Goal: Task Accomplishment & Management: Use online tool/utility

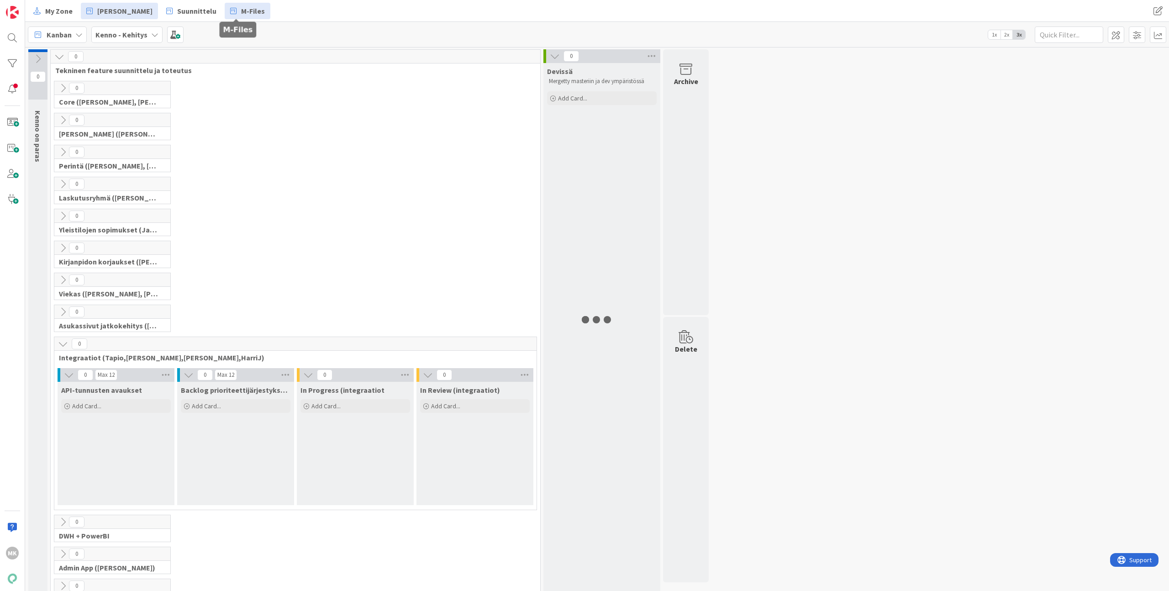
click at [241, 10] on span "M-Files" at bounding box center [253, 10] width 24 height 11
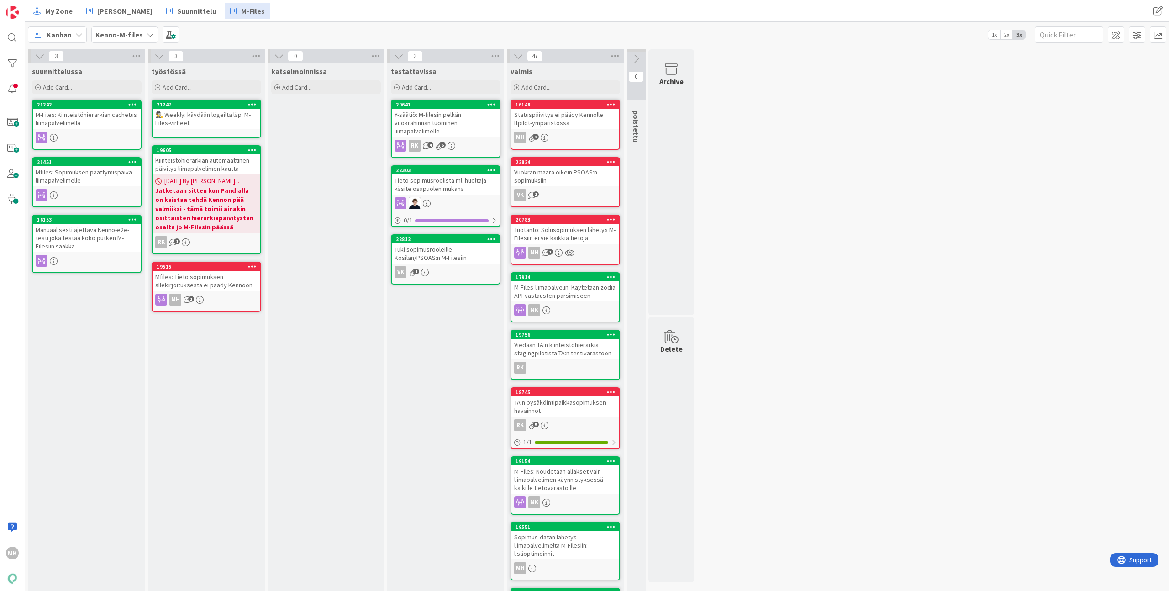
click at [386, 20] on div "My Zone Kenno Kehitys Suunnittelu M-Files My Zone Kenno Kehitys Suunnittelu M-F…" at bounding box center [596, 11] width 1143 height 22
click at [383, 16] on div "My Zone Kenno Kehitys Suunnittelu M-Files" at bounding box center [366, 11] width 677 height 16
click at [101, 172] on div "Mfiles: Sopimuksen päättymispäivä liimapalvelimelle" at bounding box center [87, 176] width 108 height 20
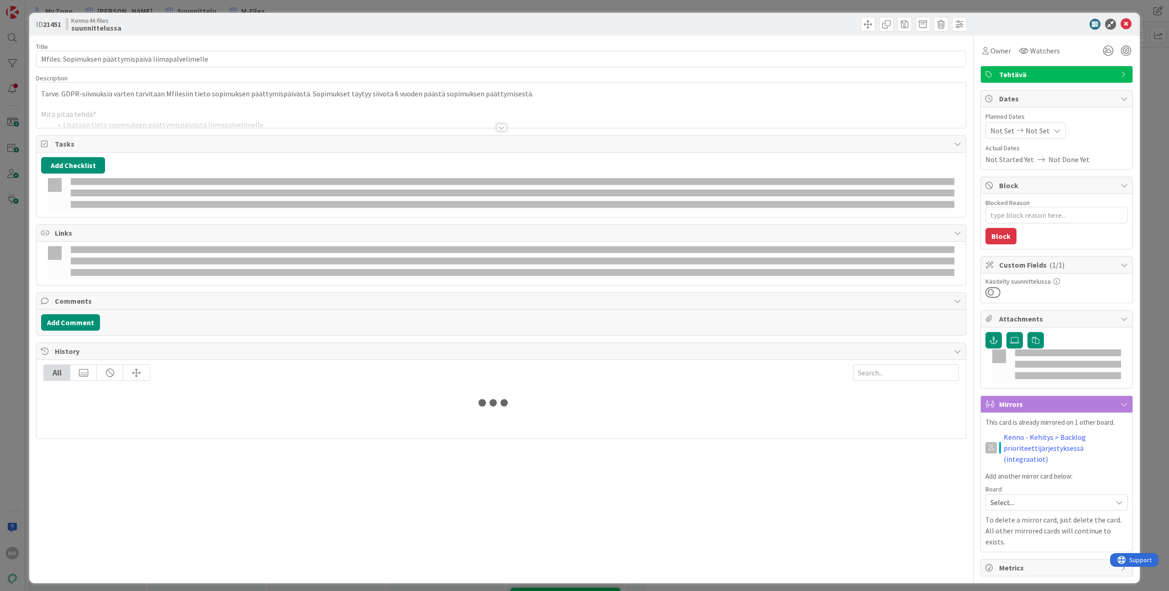
type textarea "x"
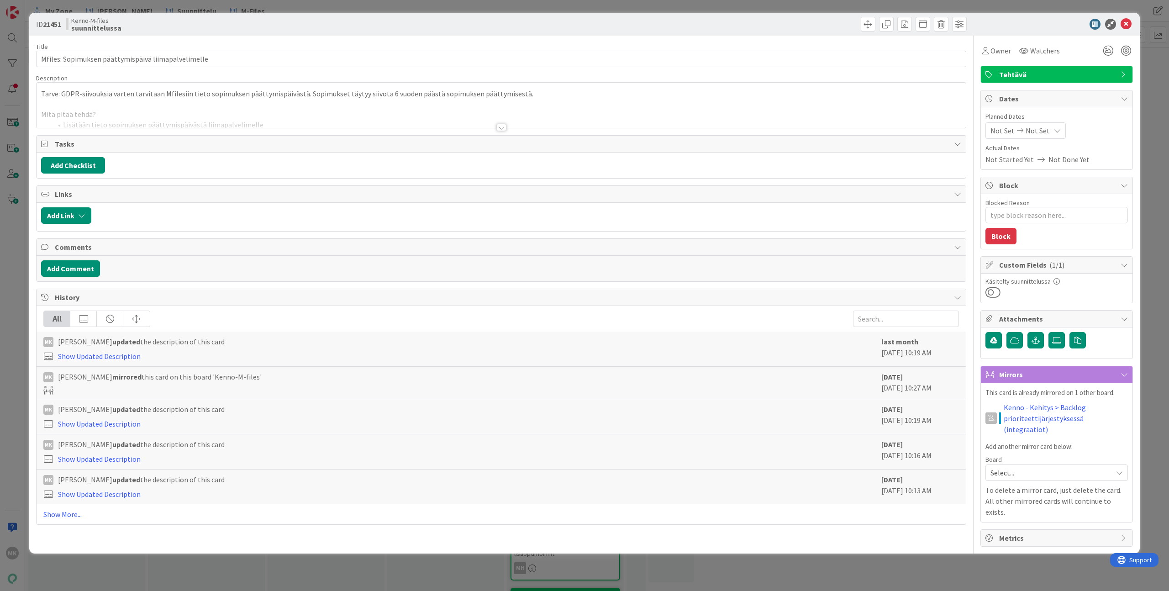
click at [245, 125] on div at bounding box center [501, 116] width 929 height 23
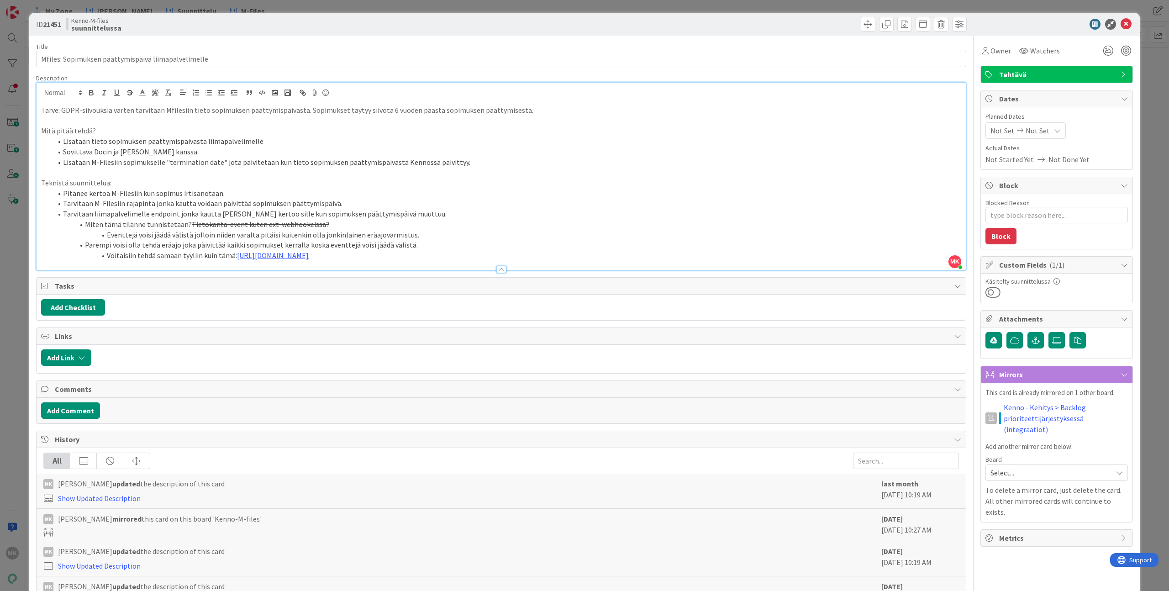
click at [234, 32] on div "ID 21451 Kenno-M-files suunnittelussa" at bounding box center [584, 24] width 1110 height 23
drag, startPoint x: 148, startPoint y: 250, endPoint x: 602, endPoint y: 252, distance: 453.7
click at [602, 252] on li "Voitaisiin tehdä samaan tyyliin kuin tämä: https://kanbanzone.io/b/POGrLndr/c/2…" at bounding box center [506, 255] width 909 height 10
click at [601, 251] on li "Voitaisiin tehdä samaan tyyliin kuin tämä: https://kanbanzone.io/b/POGrLndr/c/2…" at bounding box center [506, 255] width 909 height 10
click at [1021, 220] on textarea "Blocked Reason" at bounding box center [1056, 215] width 142 height 16
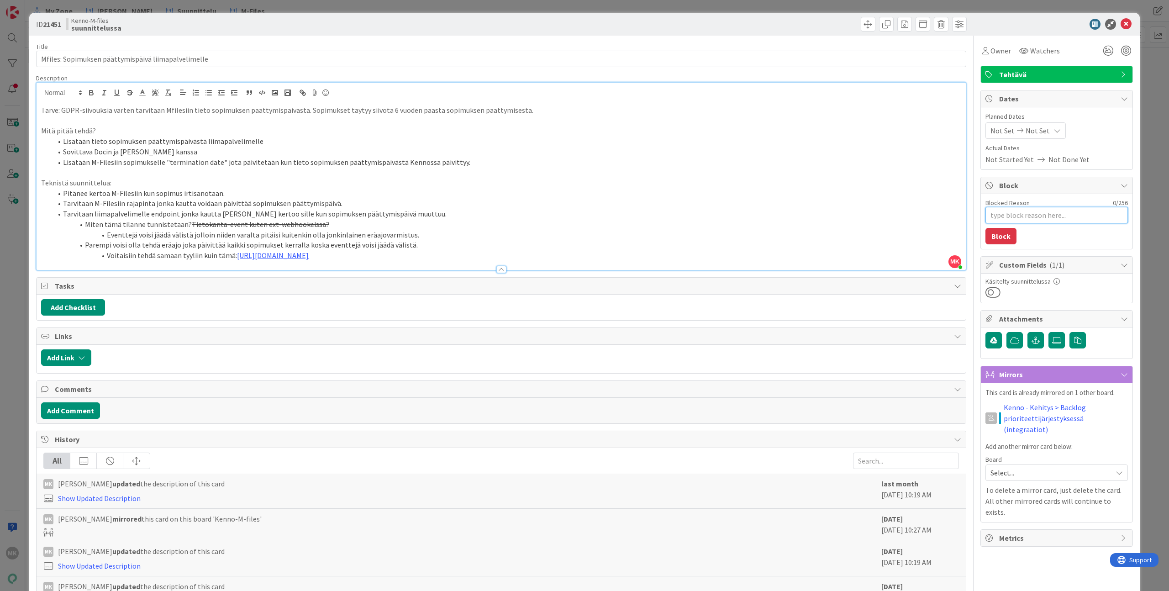
type textarea "T"
type textarea "x"
type textarea "Te"
type textarea "x"
type textarea "Teh"
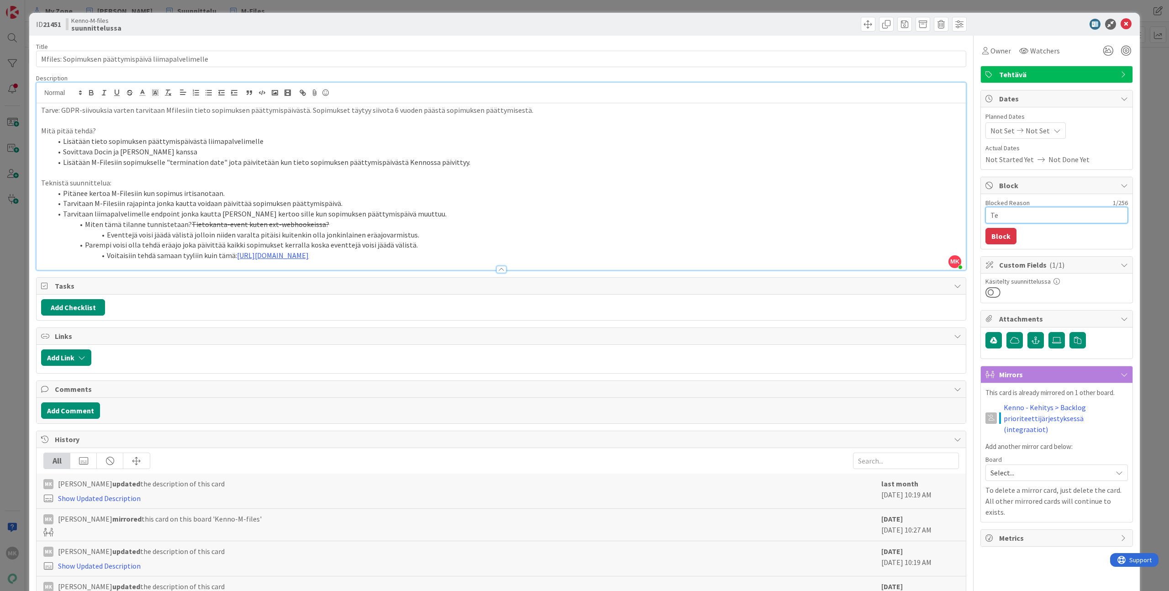
type textarea "x"
type textarea "Tehd"
type textarea "x"
type textarea "Tehdä"
type textarea "x"
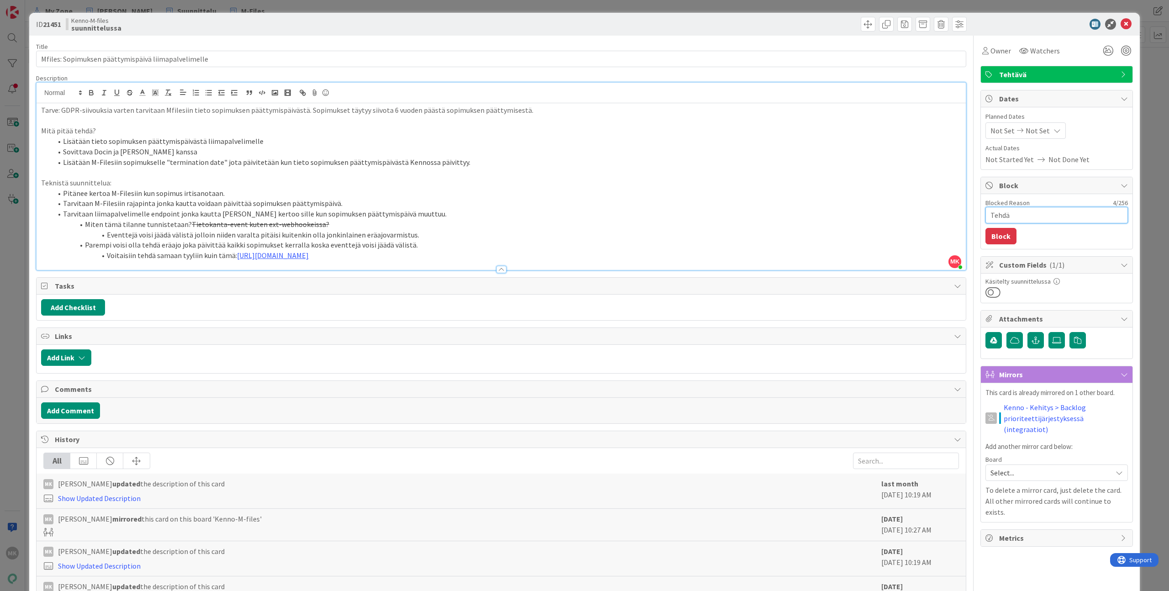
type textarea "Tehdää"
type textarea "x"
type textarea "Tehdään"
type textarea "x"
type textarea "Tehdään"
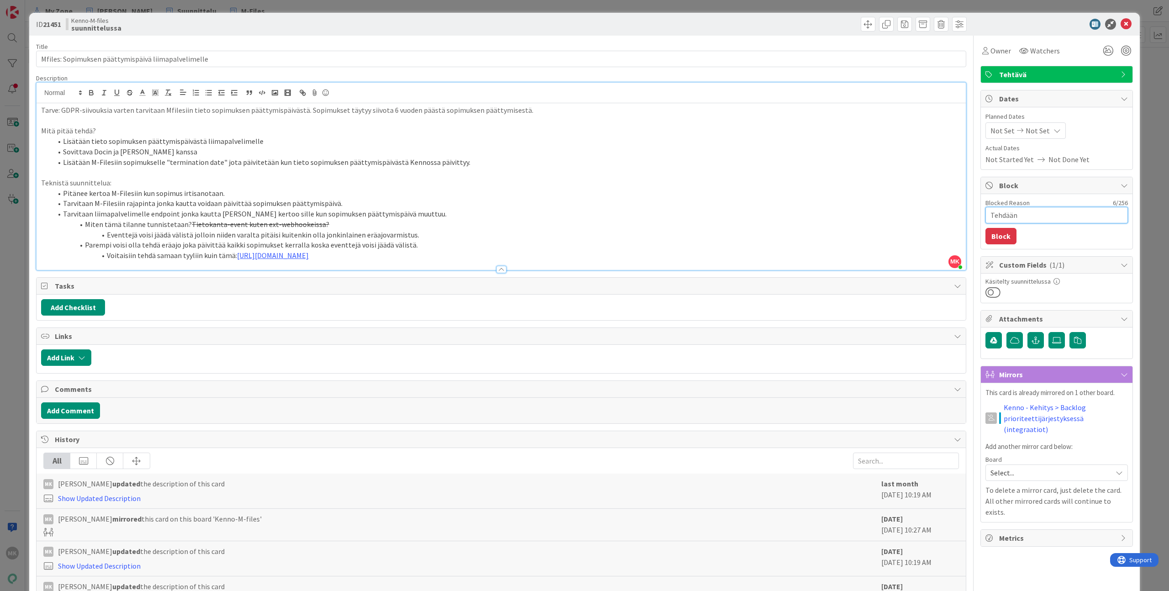
type textarea "x"
type textarea "Tehdään e"
type textarea "x"
type textarea "Tehdään en"
type textarea "x"
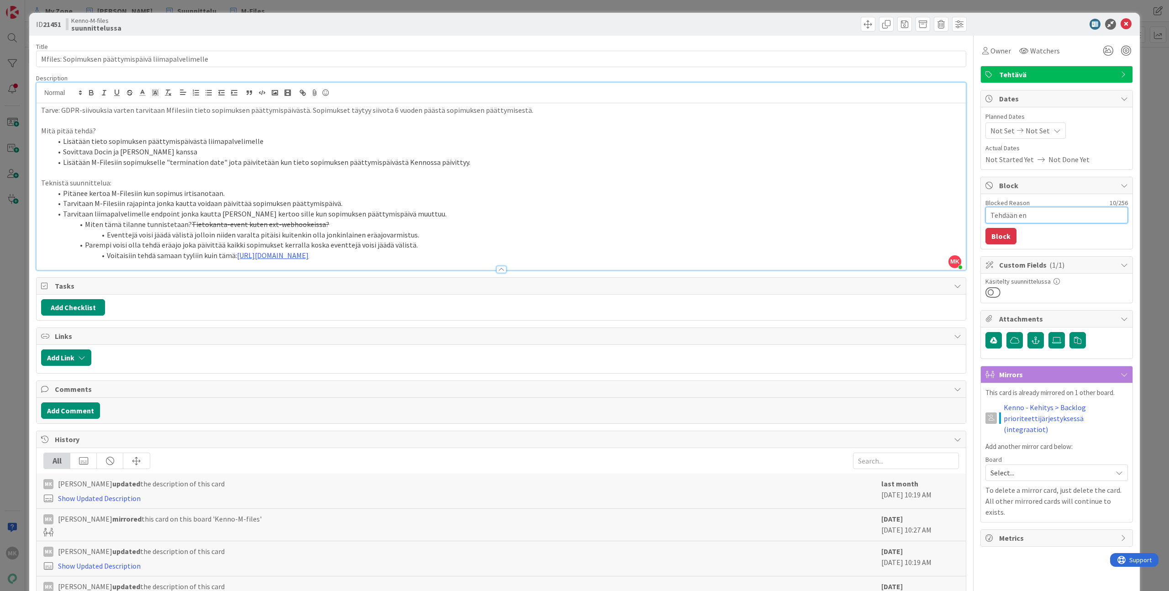
type textarea "Tehdään ens"
type textarea "x"
type textarea "Tehdään ensi"
type textarea "x"
type textarea "Tehdään ensin"
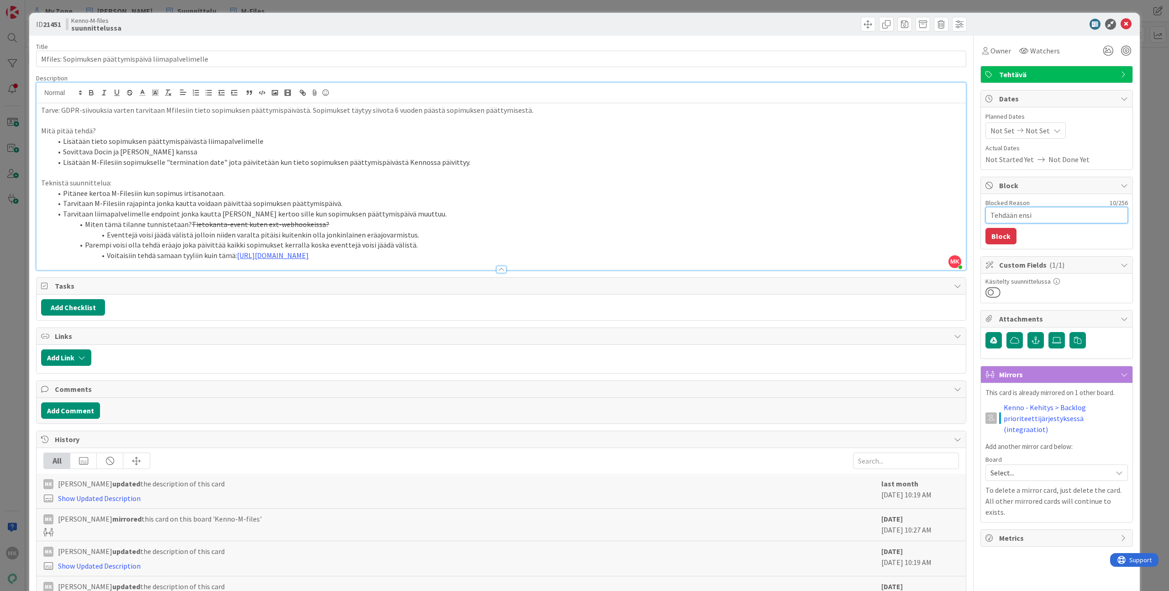
type textarea "x"
type textarea "Tehdään ensin"
type textarea "x"
type textarea "Tehdään ensin k"
type textarea "x"
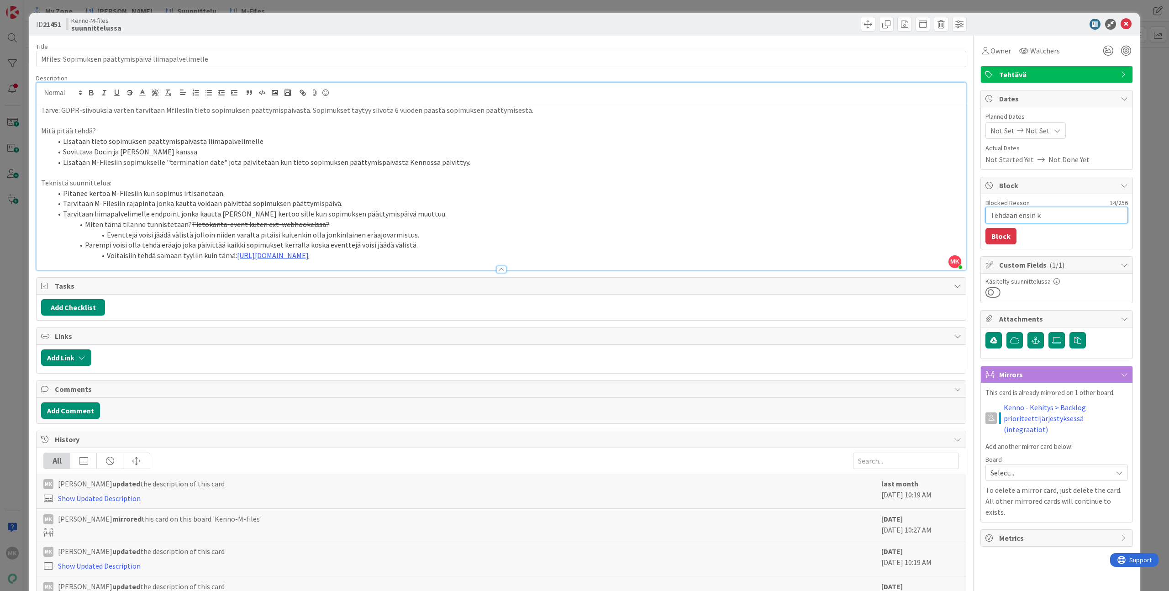
type textarea "Tehdään ensin ki"
type textarea "x"
type textarea "Tehdään ensin kii"
type textarea "x"
type textarea "Tehdään ensin kiin"
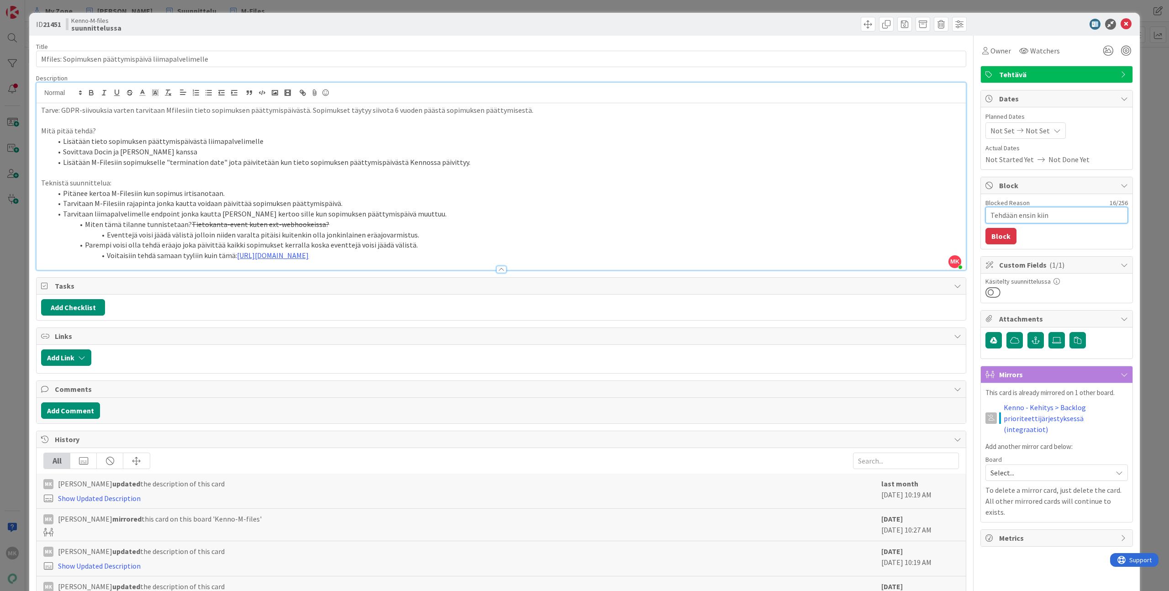
type textarea "x"
type textarea "Tehdään ensin kiint"
type textarea "x"
type textarea "Tehdään ensin kiinte"
type textarea "x"
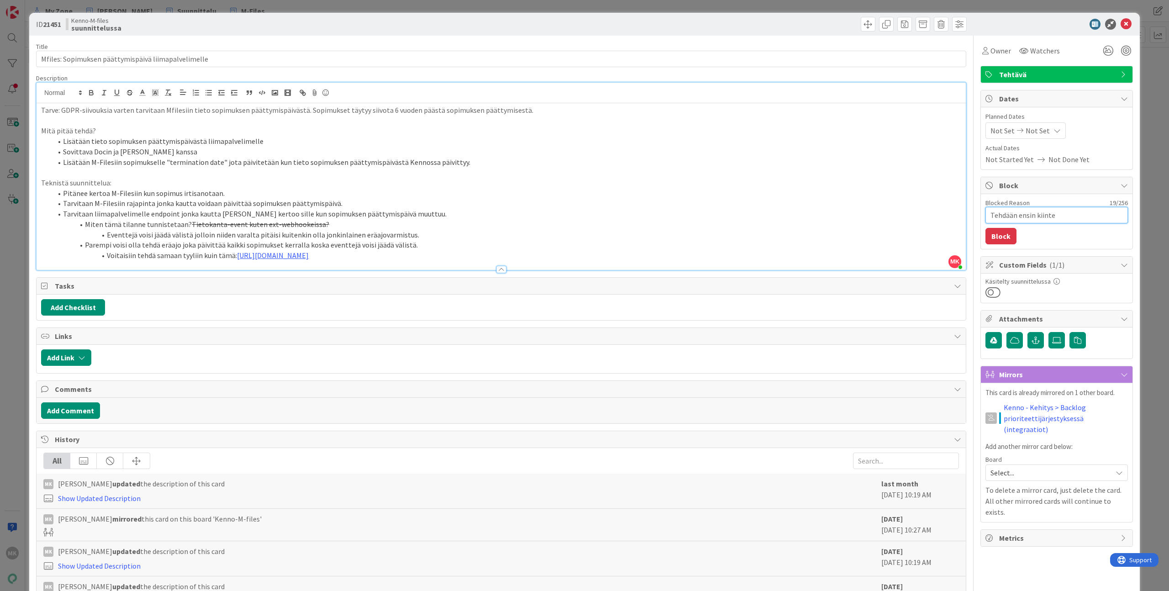
type textarea "Tehdään ensin kiintei"
type textarea "x"
type textarea "Tehdään ensin kiinteis"
type textarea "x"
type textarea "Tehdään ensin kiinteist"
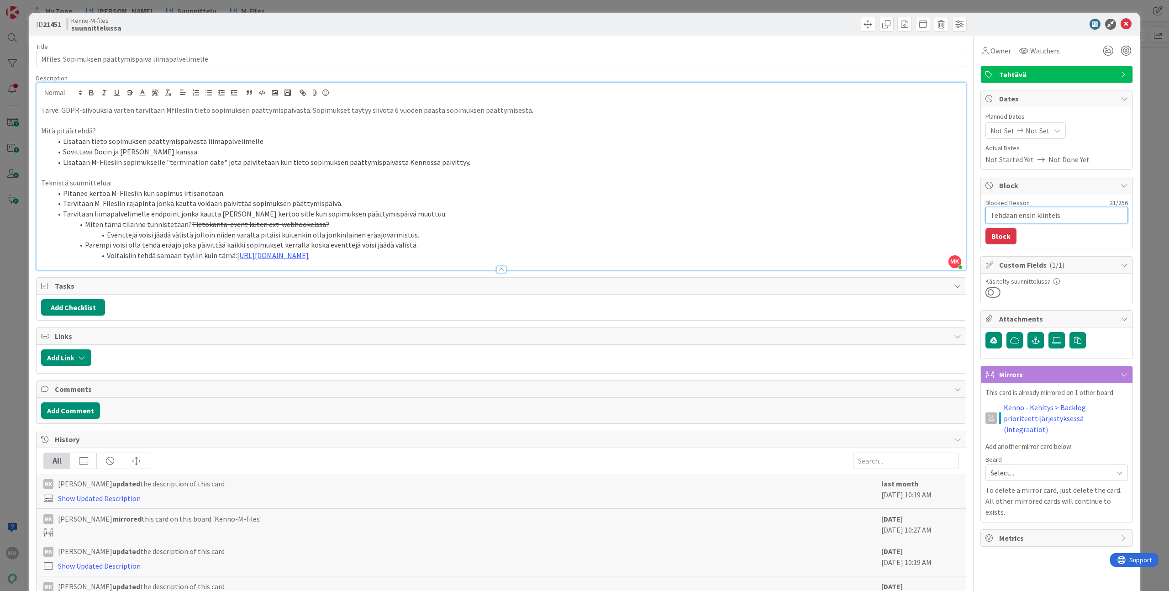
type textarea "x"
type textarea "Tehdään ensin kiinteistö"
type textarea "x"
type textarea "Tehdään ensin kiinteistöh"
type textarea "x"
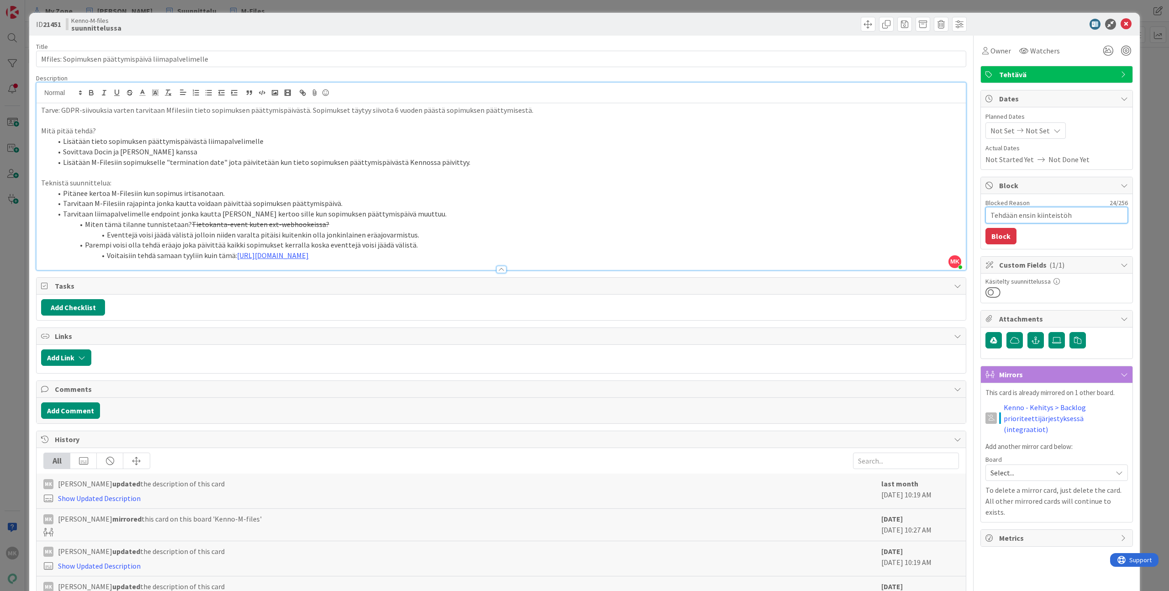
type textarea "Tehdään ensin kiinteistöhi"
type textarea "x"
type textarea "Tehdään ensin kiinteistöhie"
type textarea "x"
type textarea "Tehdään ensin kiinteistöhier"
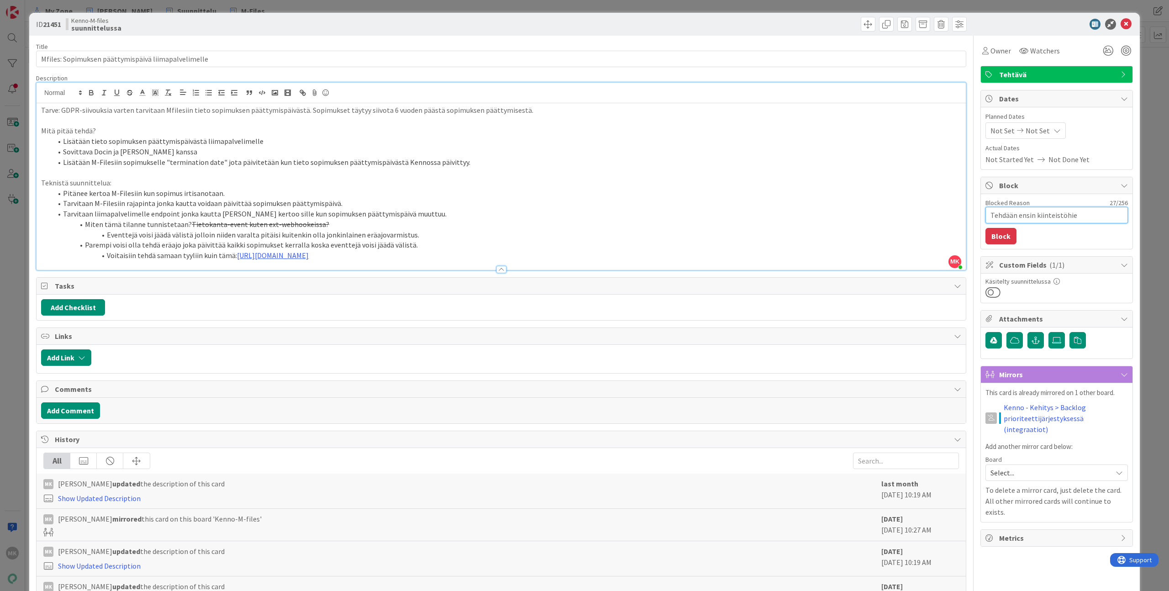
type textarea "x"
type textarea "Tehdään ensin kiinteistöhiera"
type textarea "x"
type textarea "Tehdään ensin kiinteistöhierar"
type textarea "x"
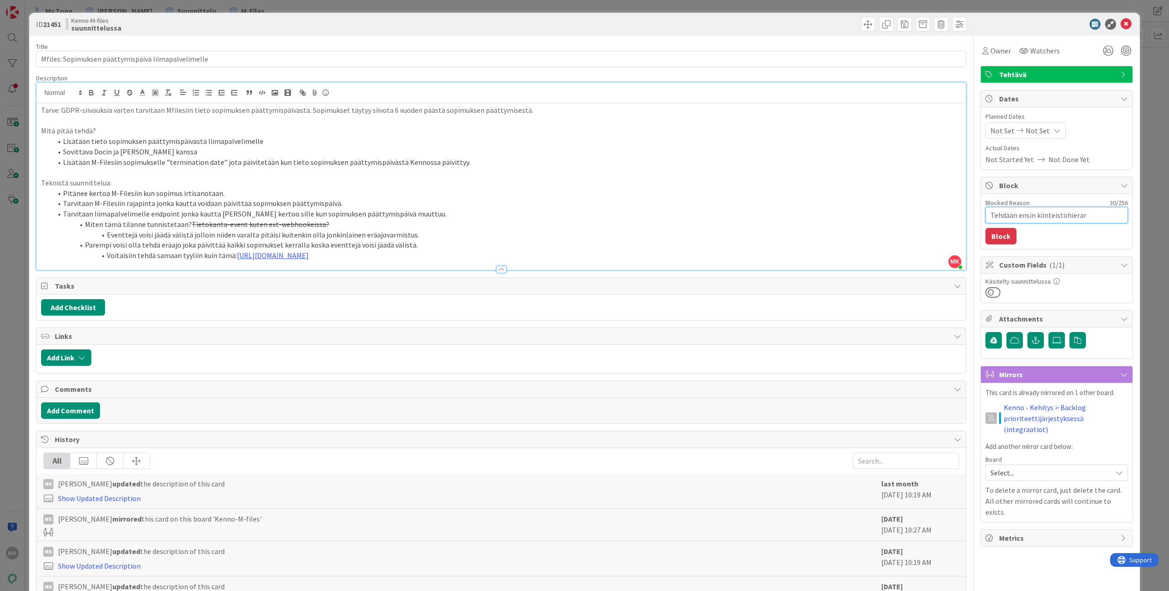
type textarea "Tehdään ensin kiinteistöhierark"
type textarea "x"
type textarea "Tehdään ensin kiinteistöhierarki"
type textarea "x"
type textarea "Tehdään ensin kiinteistöhierarkia"
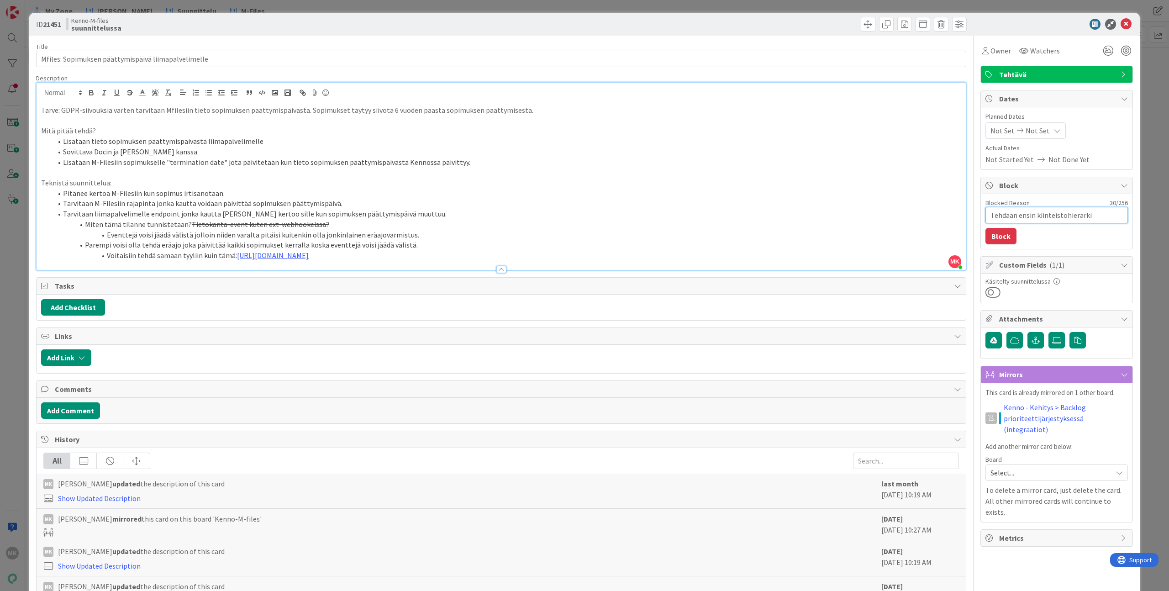
type textarea "x"
type textarea "Tehdään ensin kiinteistöhierarkian"
type textarea "x"
type textarea "Tehdään ensin kiinteistöhierarkian"
type textarea "x"
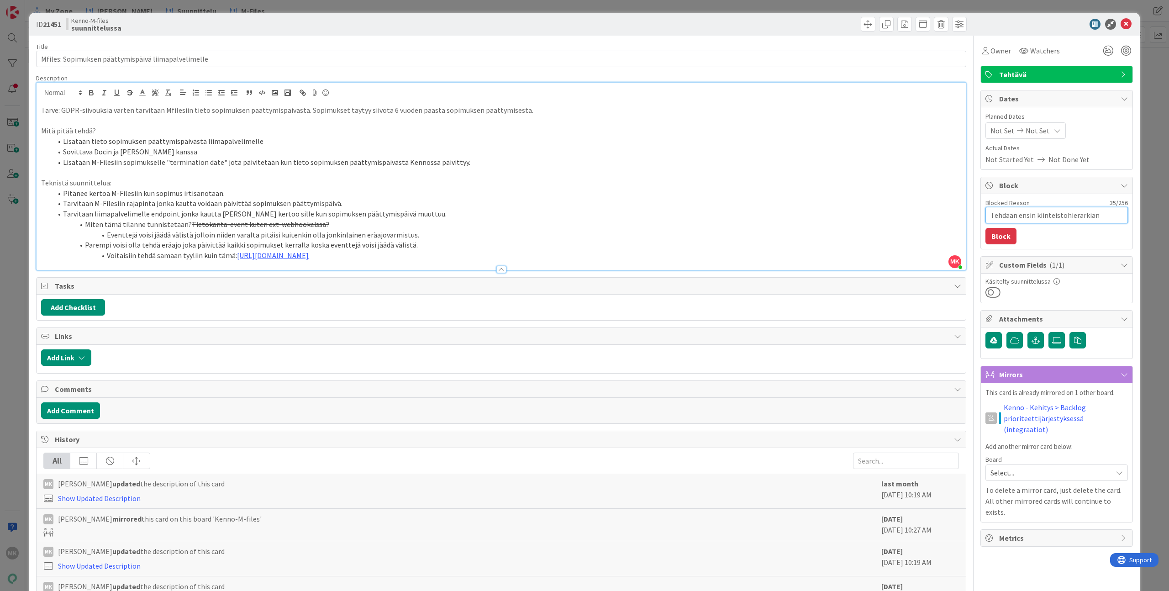
type textarea "Tehdään ensin kiinteistöhierarkian a"
type textarea "x"
type textarea "Tehdään ensin kiinteistöhierarkian au"
type textarea "x"
type textarea "Tehdään ensin kiinteistöhierarkian aut"
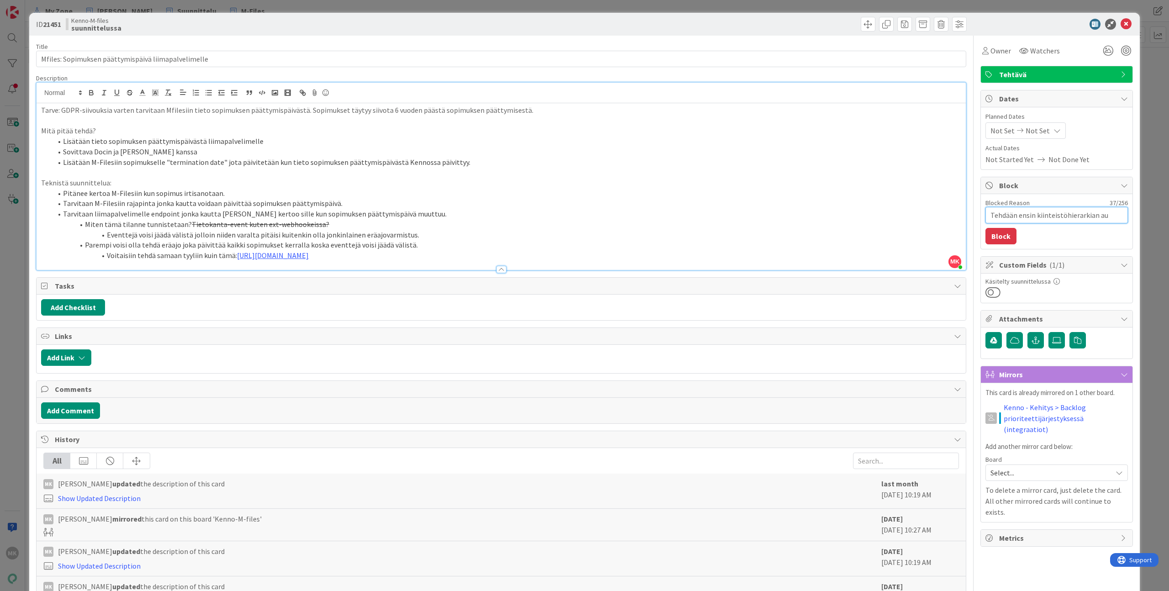
type textarea "x"
type textarea "Tehdään ensin kiinteistöhierarkian auto"
type textarea "x"
type textarea "Tehdään ensin kiinteistöhierarkian autom"
type textarea "x"
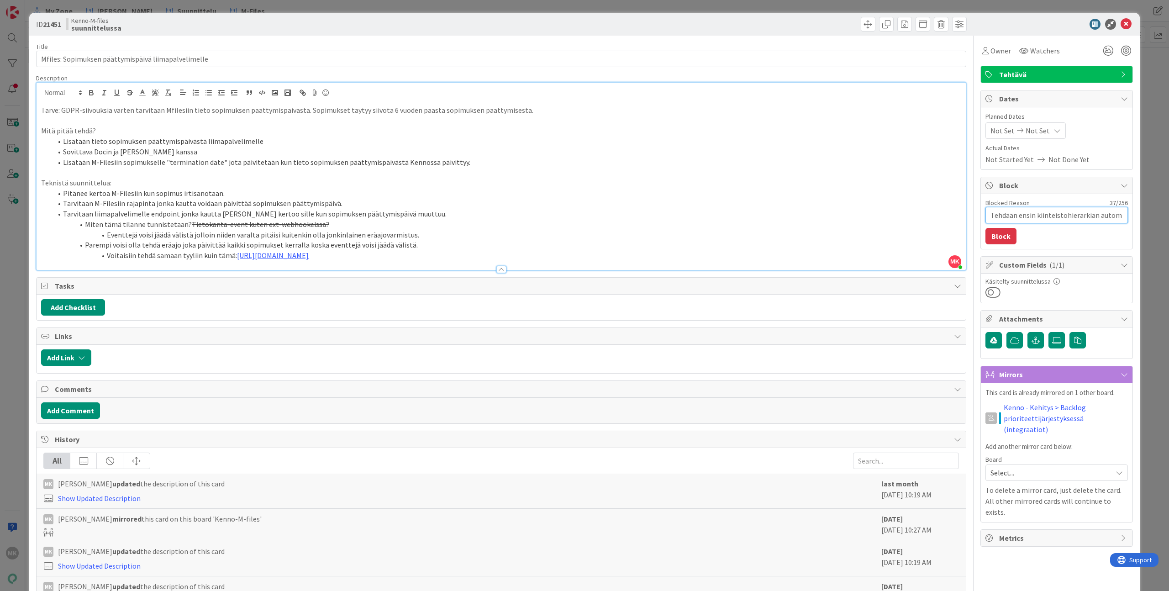
type textarea "Tehdään ensin kiinteistöhierarkian automa"
type textarea "x"
type textarea "Tehdään ensin kiinteistöhierarkian automaa"
type textarea "x"
type textarea "Tehdään ensin kiinteistöhierarkian automaat"
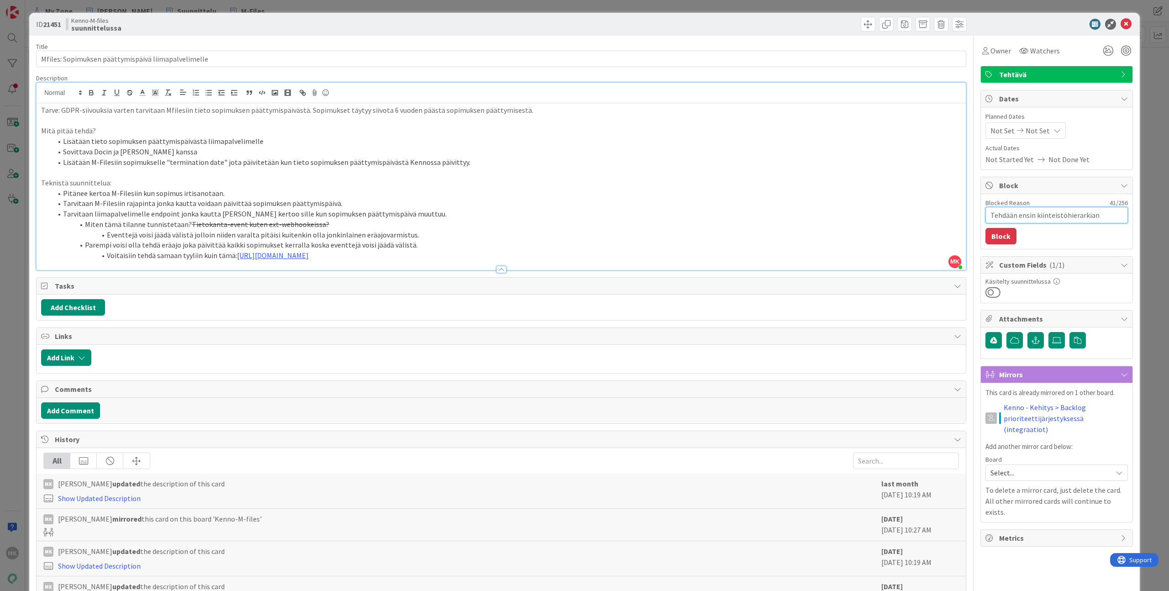
type textarea "x"
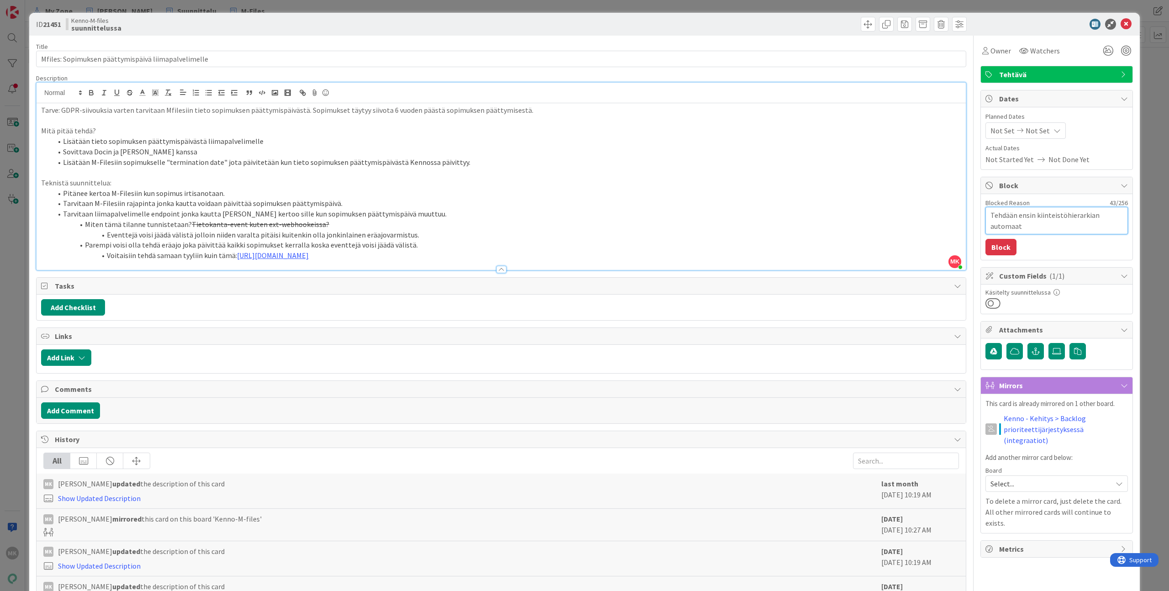
type textarea "Tehdään ensin kiinteistöhierarkian automaatt"
type textarea "x"
type textarea "Tehdään ensin kiinteistöhierarkian automaatti"
type textarea "x"
type textarea "Tehdään ensin kiinteistöhierarkian automaattin"
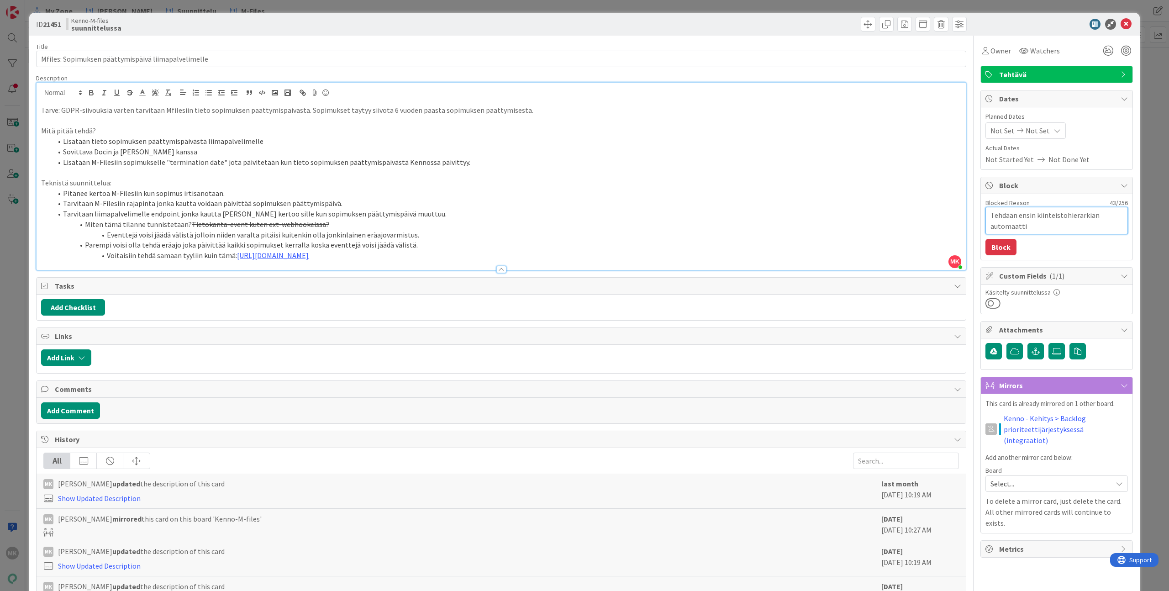
type textarea "x"
type textarea "Tehdään ensin kiinteistöhierarkian automaattine"
type textarea "x"
type textarea "Tehdään ensin kiinteistöhierarkian automaattinen"
type textarea "x"
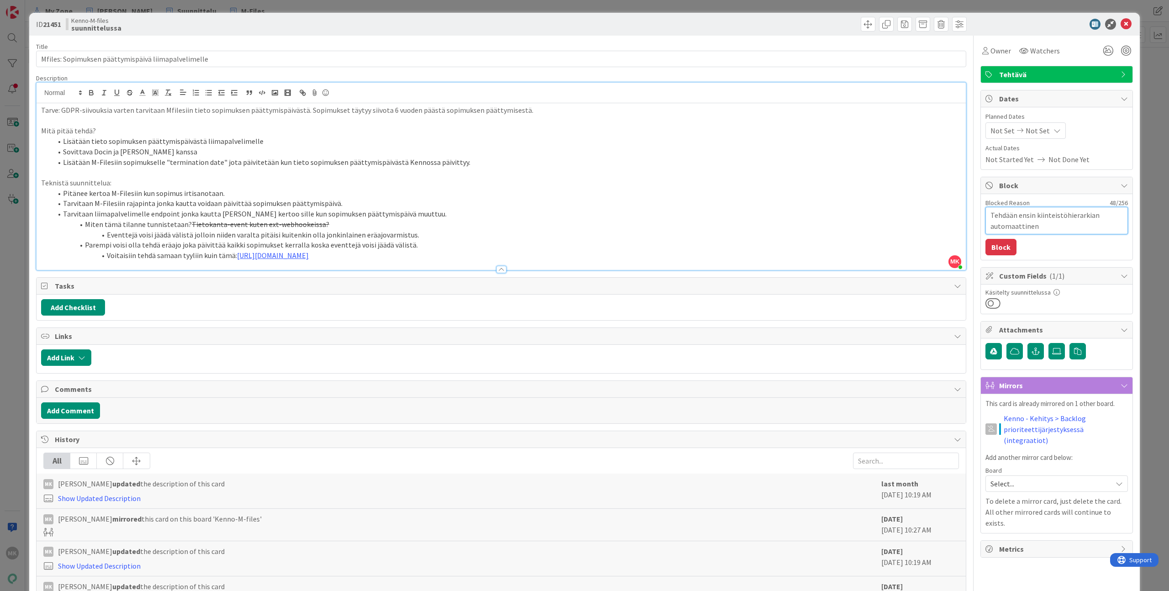
type textarea "Tehdään ensin kiinteistöhierarkian automaattinen"
type textarea "x"
type textarea "Tehdään ensin kiinteistöhierarkian automaattinen p"
type textarea "x"
type textarea "Tehdään ensin kiinteistöhierarkian automaattinen pä"
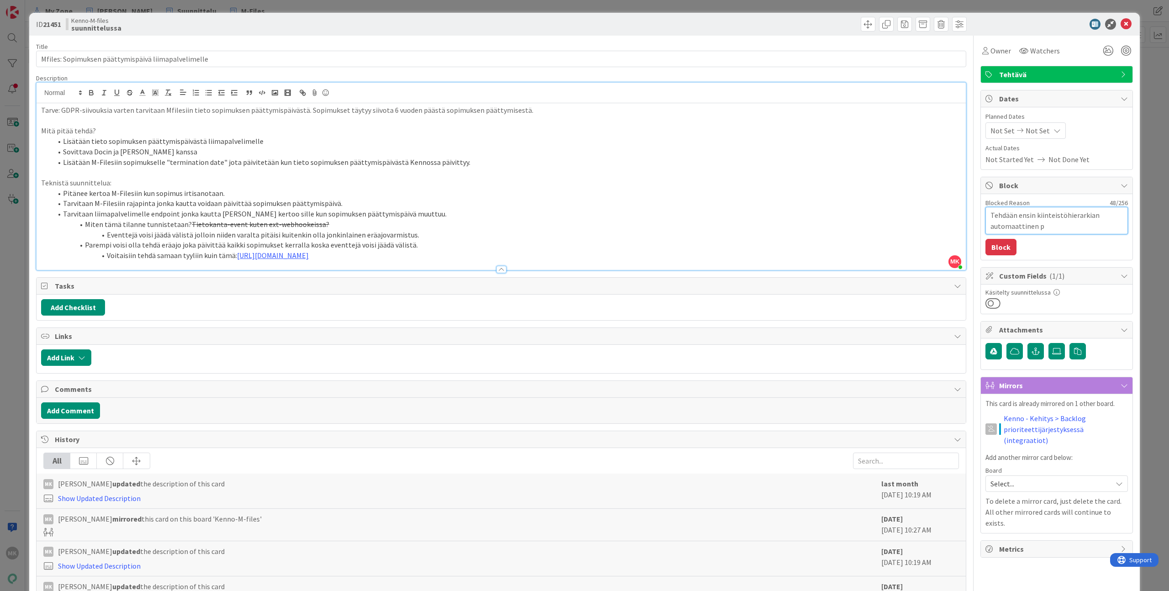
type textarea "x"
type textarea "Tehdään ensin kiinteistöhierarkian automaattinen päi"
type textarea "x"
type textarea "Tehdään ensin kiinteistöhierarkian automaattinen päiv"
type textarea "x"
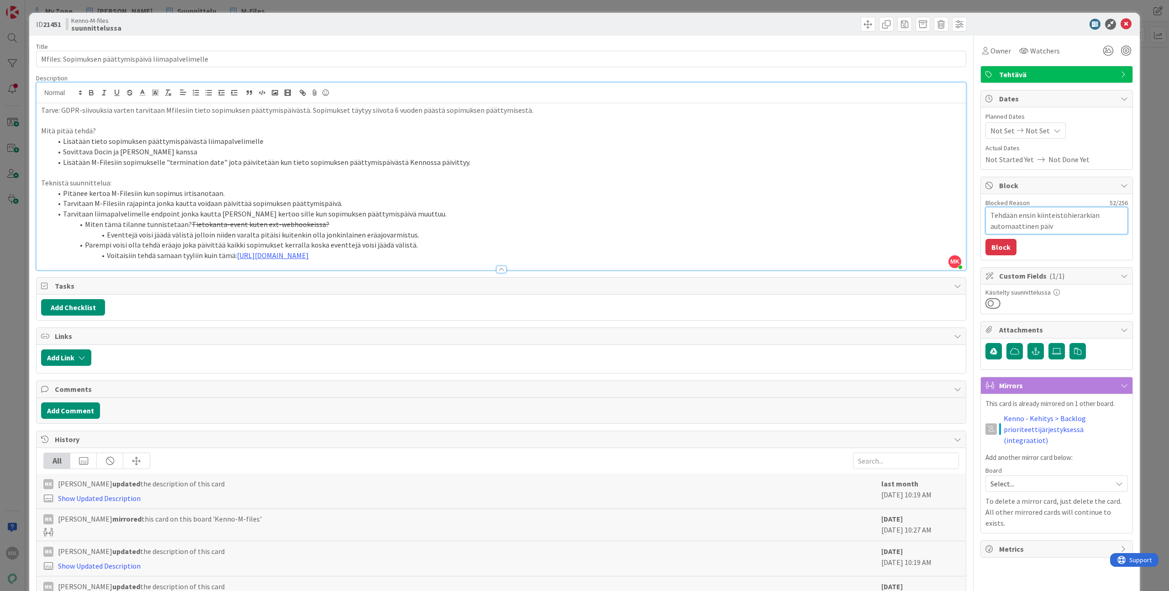
type textarea "Tehdään ensin kiinteistöhierarkian automaattinen päivi"
type textarea "x"
type textarea "Tehdään ensin kiinteistöhierarkian automaattinen päivit"
type textarea "x"
type textarea "Tehdään ensin kiinteistöhierarkian automaattinen päivity"
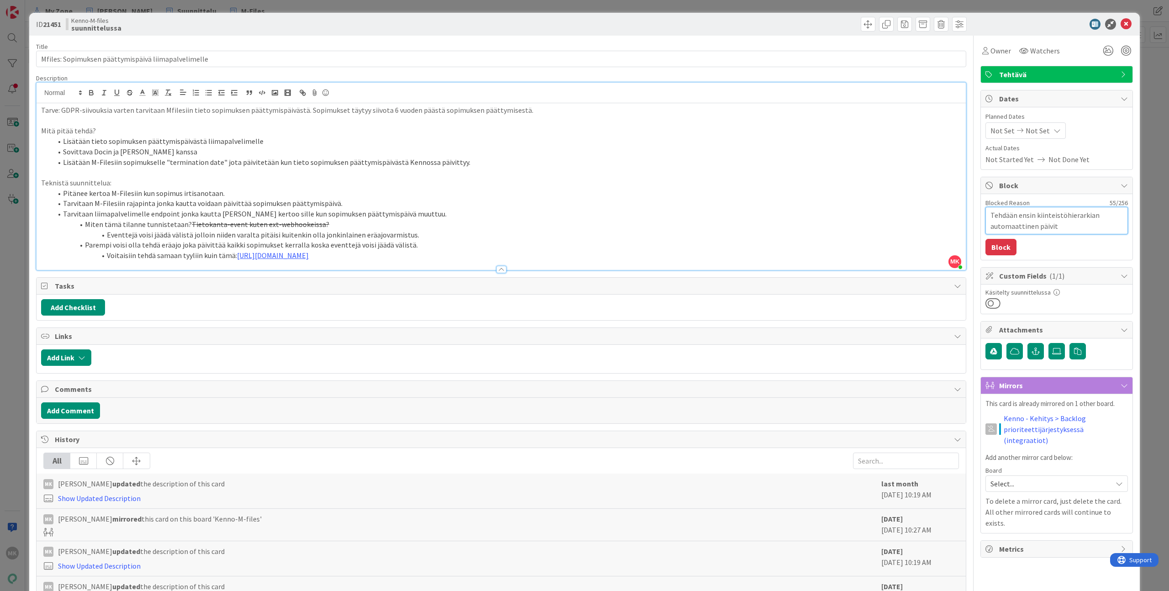
type textarea "x"
type textarea "Tehdään ensin kiinteistöhierarkian automaattinen päivitys"
type textarea "x"
type textarea "Tehdään ensin kiinteistöhierarkian automaattinen päivitys"
type textarea "x"
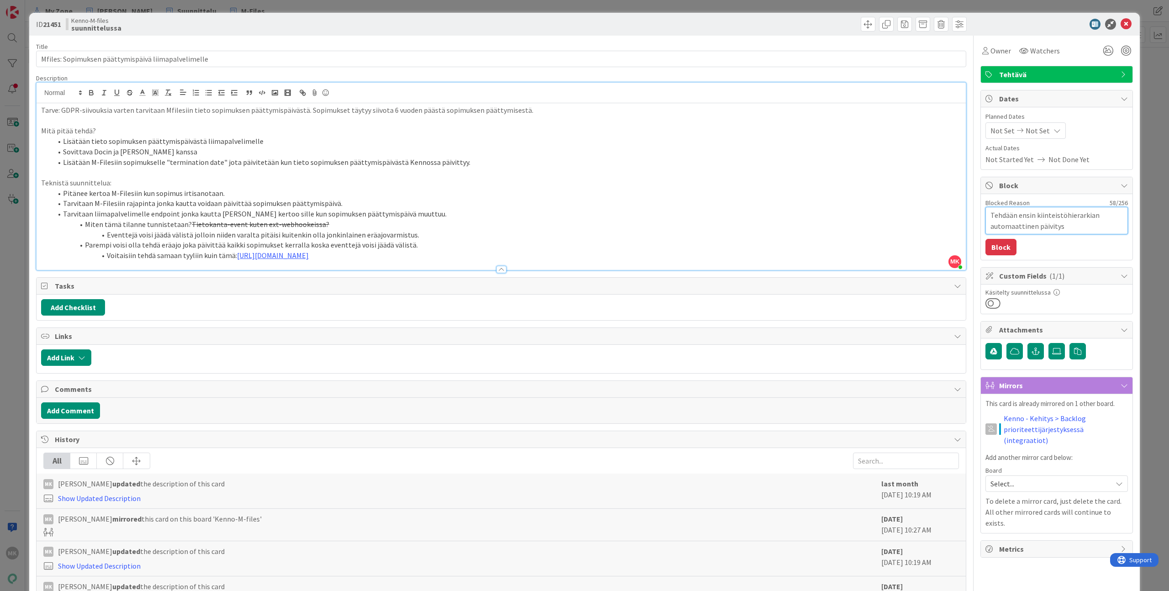
type textarea "Tehdään ensin kiinteistöhierarkian automaattinen päivitys j"
type textarea "x"
type textarea "Tehdään ensin kiinteistöhierarkian automaattinen päivitys ja"
type textarea "x"
type textarea "Tehdään ensin kiinteistöhierarkian automaattinen päivitys ja"
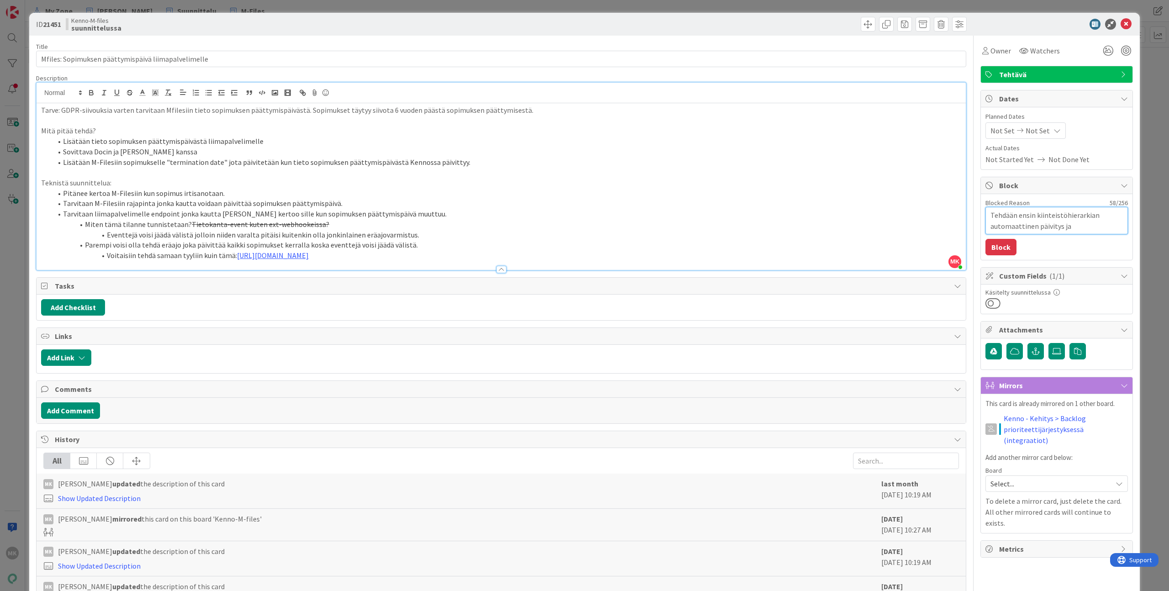
type textarea "x"
type textarea "Tehdään ensin kiinteistöhierarkian automaattinen päivitys ja k"
type textarea "x"
type textarea "Tehdään ensin kiinteistöhierarkian automaattinen päivitys ja kä"
type textarea "x"
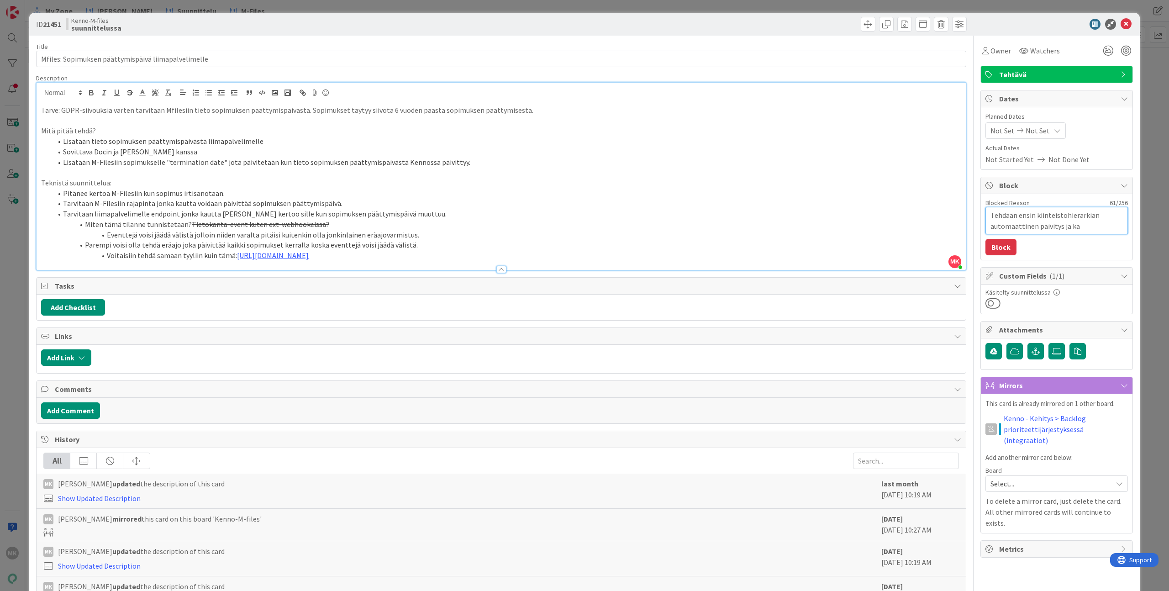
type textarea "Tehdään ensin kiinteistöhierarkian automaattinen päivitys ja käy"
type textarea "x"
type textarea "Tehdään ensin kiinteistöhierarkian automaattinen päivitys ja käyt"
type textarea "x"
type textarea "Tehdään ensin kiinteistöhierarkian automaattinen päivitys ja käyte"
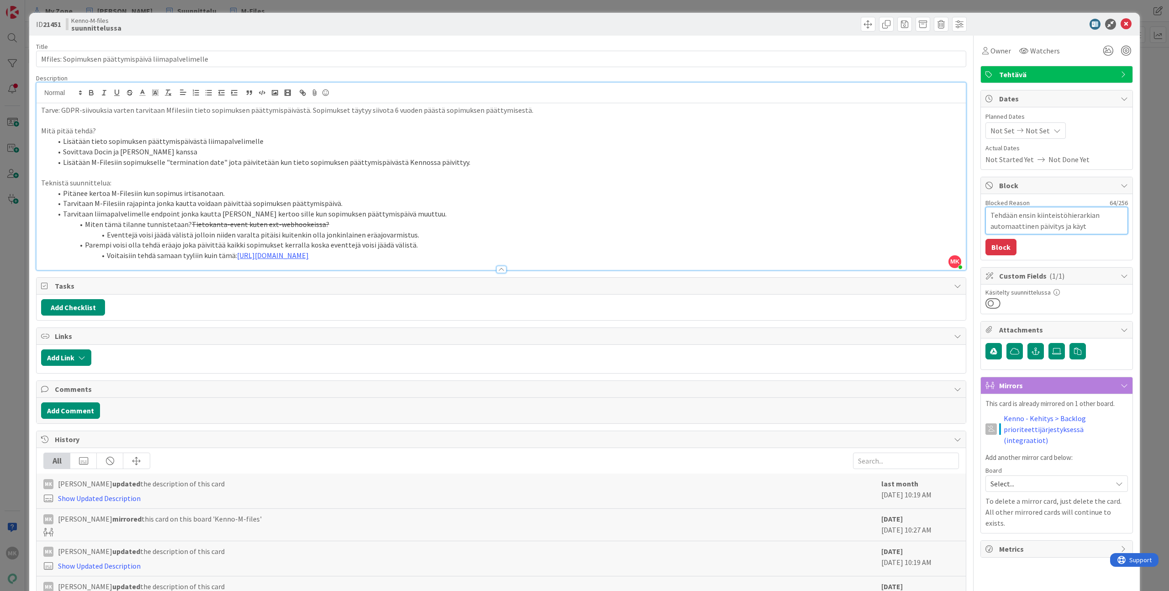
type textarea "x"
type textarea "Tehdään ensin kiinteistöhierarkian automaattinen päivitys ja käytet"
type textarea "x"
type textarea "Tehdään ensin kiinteistöhierarkian automaattinen päivitys ja käytetä"
type textarea "x"
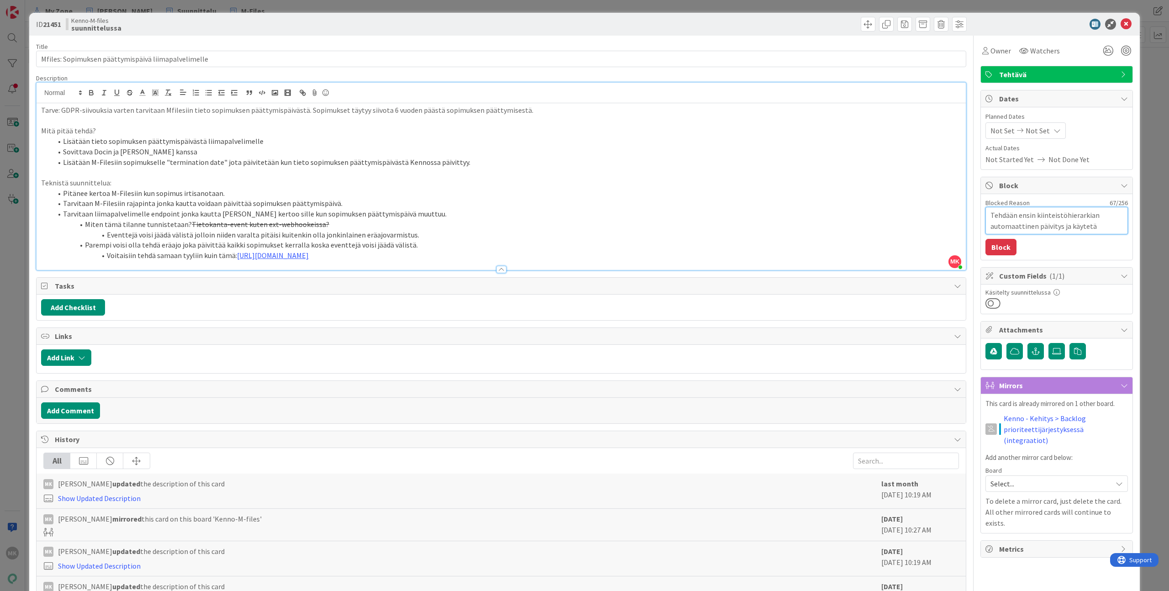
type textarea "Tehdään ensin kiinteistöhierarkian automaattinen päivitys ja käytetää"
type textarea "x"
type textarea "Tehdään ensin kiinteistöhierarkian automaattinen päivitys ja käytetään"
type textarea "x"
type textarea "Tehdään ensin kiinteistöhierarkian automaattinen päivitys ja käytetään"
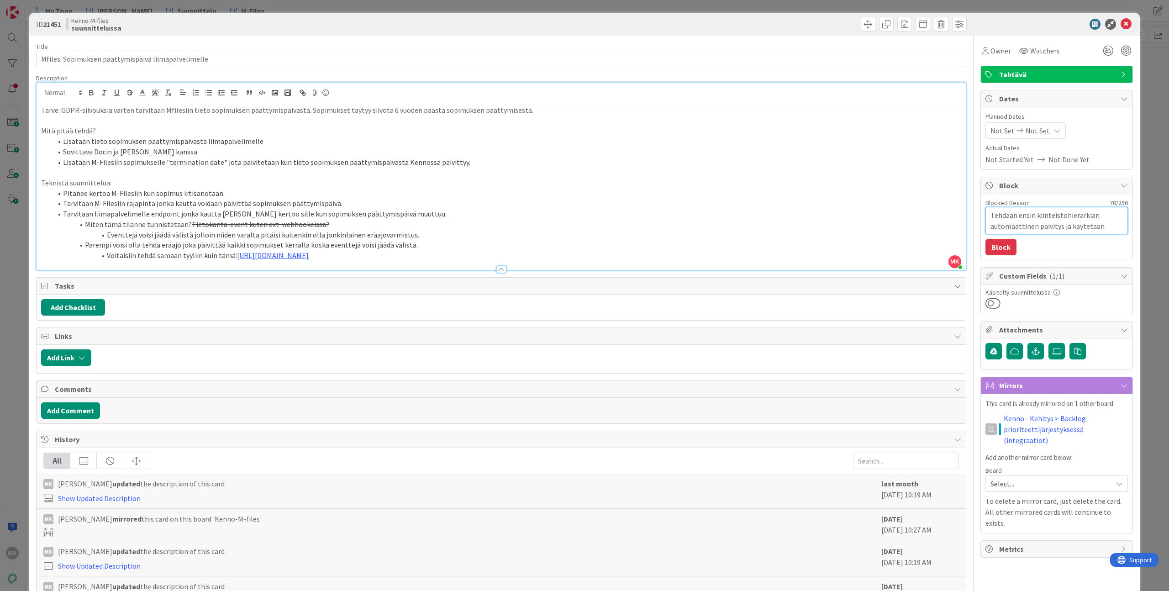
type textarea "x"
type textarea "Tehdään ensin kiinteistöhierarkian automaattinen päivitys ja käytetään s"
type textarea "x"
type textarea "Tehdään ensin kiinteistöhierarkian automaattinen päivitys ja käytetään sa"
type textarea "x"
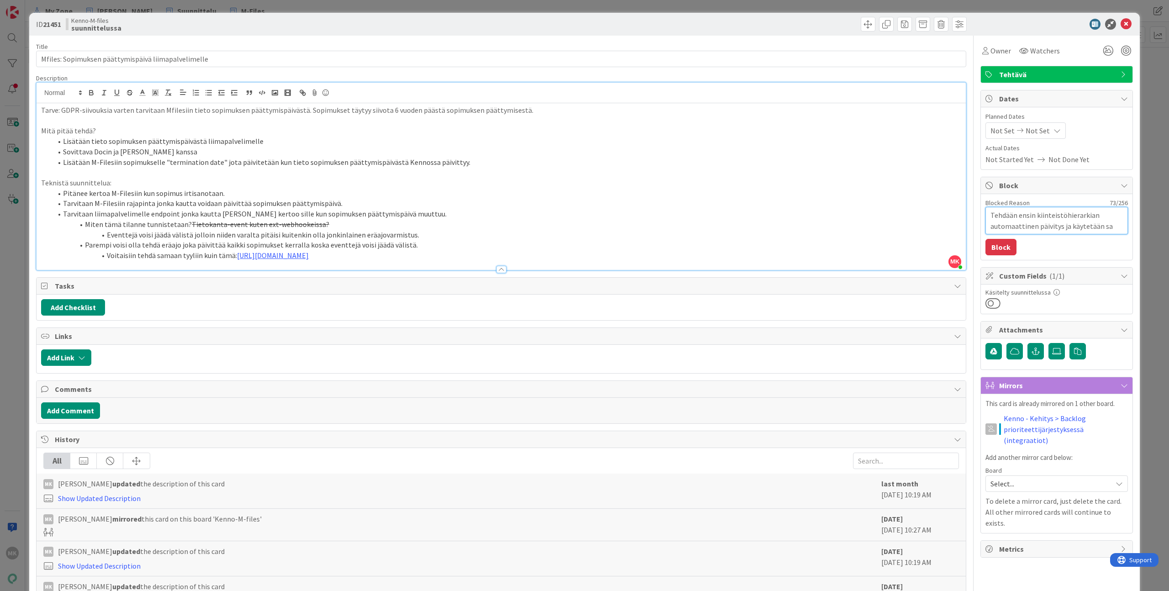
type textarea "Tehdään ensin kiinteistöhierarkian automaattinen päivitys ja käytetään sam"
type textarea "x"
type textarea "Tehdään ensin kiinteistöhierarkian automaattinen päivitys ja käytetään sama"
type textarea "x"
type textarea "Tehdään ensin kiinteistöhierarkian automaattinen päivitys ja käytetään samaa"
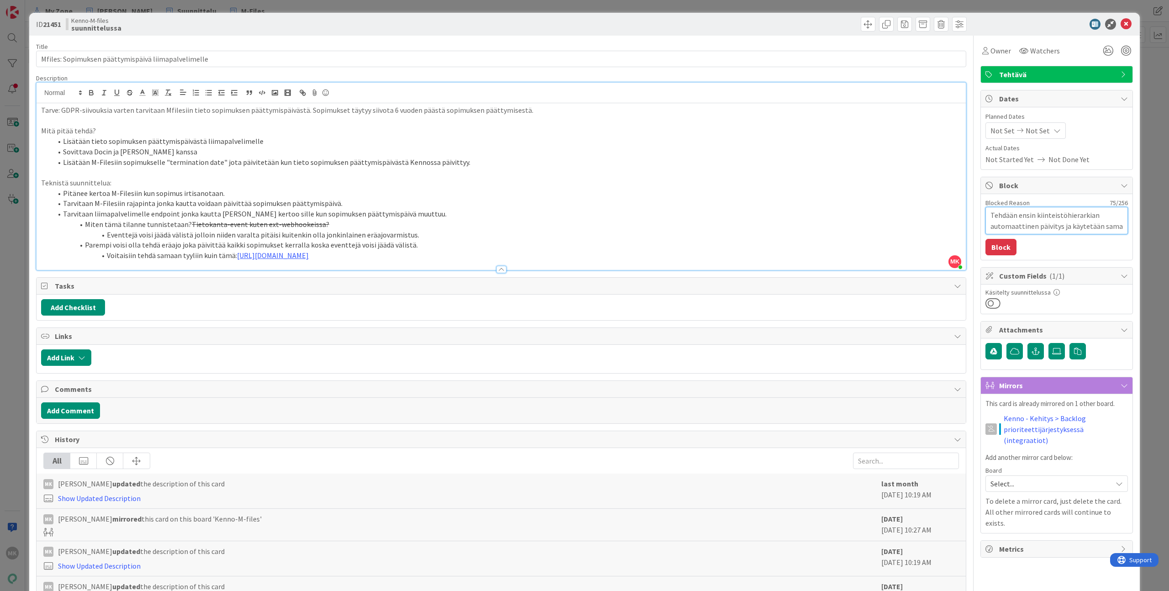
type textarea "x"
type textarea "Tehdään ensin kiinteistöhierarkian automaattinen päivitys ja käytetään samaa"
type textarea "x"
type textarea "Tehdään ensin kiinteistöhierarkian automaattinen päivitys ja käytetään samaa m"
type textarea "x"
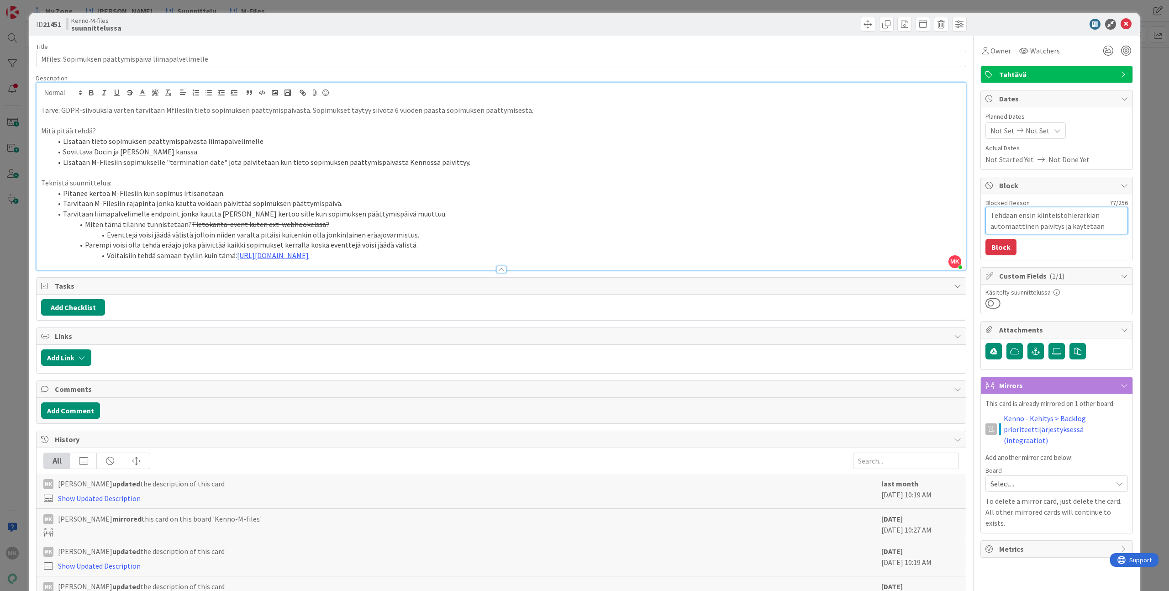
type textarea "Tehdään ensin kiinteistöhierarkian automaattinen päivitys ja käytetään samaa me"
type textarea "x"
type textarea "Tehdään ensin kiinteistöhierarkian automaattinen päivitys ja käytetään samaa mek"
type textarea "x"
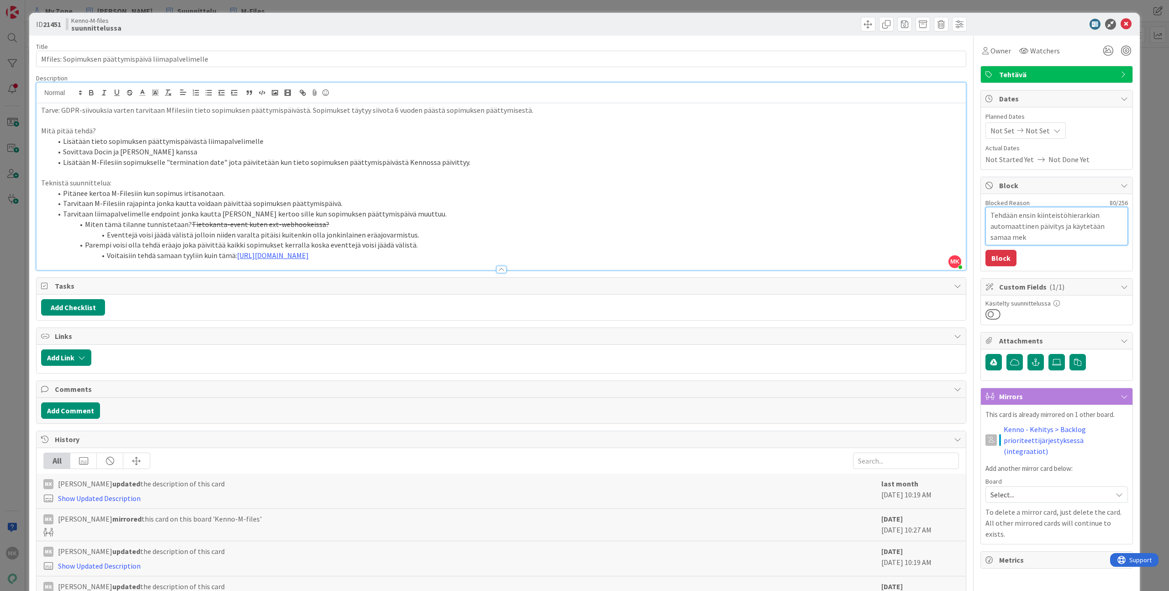
type textarea "Tehdään ensin kiinteistöhierarkian automaattinen päivitys ja käytetään samaa me…"
type textarea "x"
type textarea "Tehdään ensin kiinteistöhierarkian automaattinen päivitys ja käytetään samaa me…"
type textarea "x"
type textarea "Tehdään ensin kiinteistöhierarkian automaattinen päivitys ja käytetään samaa me…"
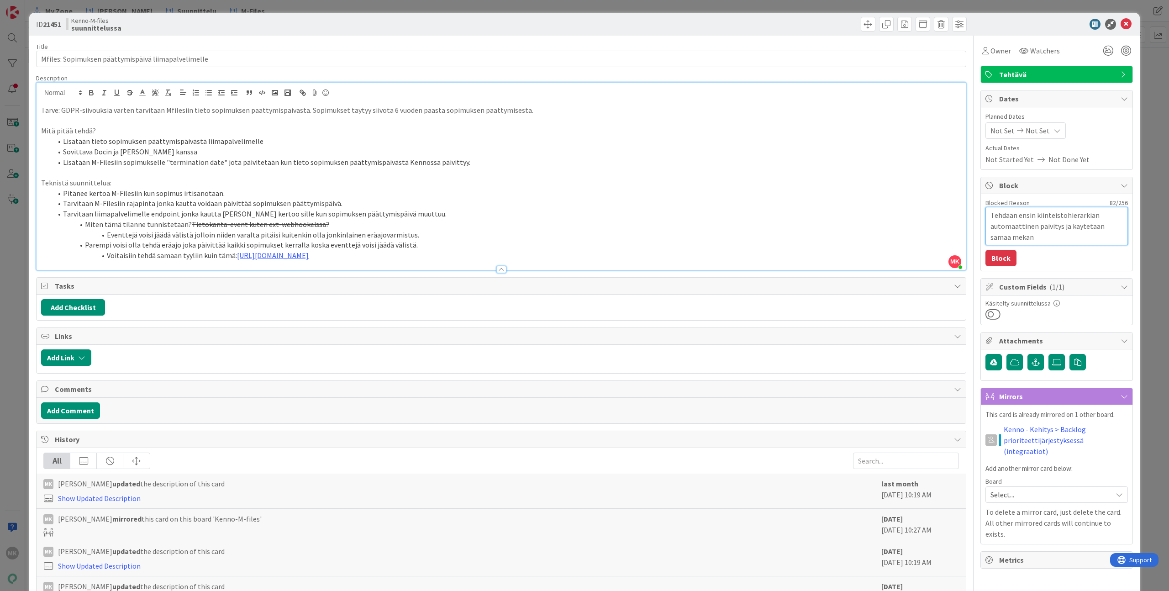
type textarea "x"
type textarea "Tehdään ensin kiinteistöhierarkian automaattinen päivitys ja käytetään samaa me…"
type textarea "x"
type textarea "Tehdään ensin kiinteistöhierarkian automaattinen päivitys ja käytetään samaa me…"
type textarea "x"
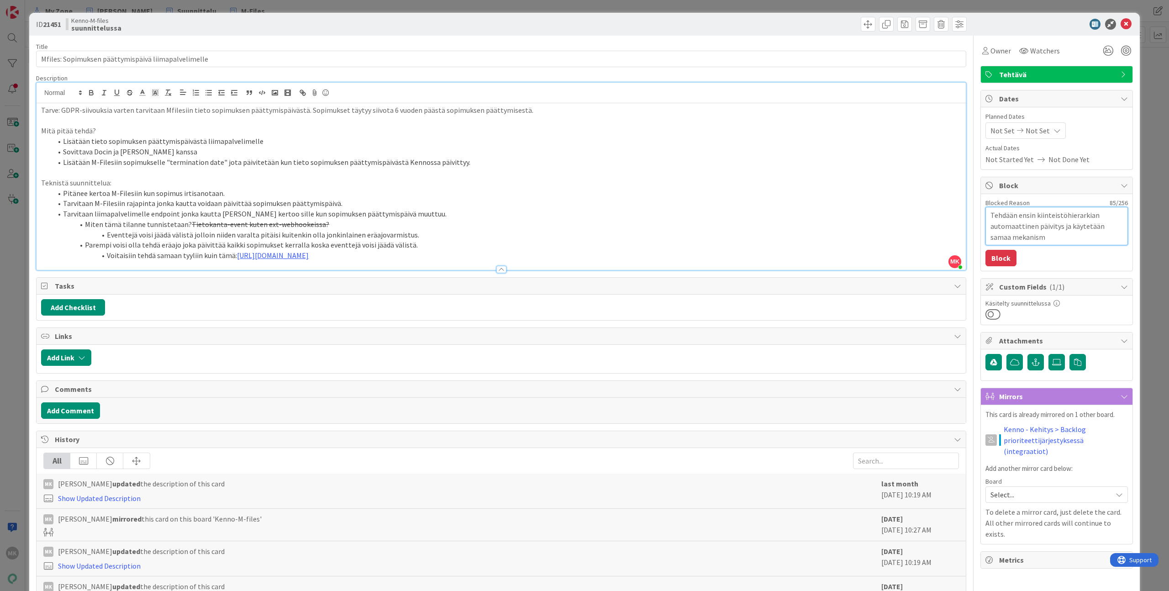
type textarea "Tehdään ensin kiinteistöhierarkian automaattinen päivitys ja käytetään samaa me…"
type textarea "x"
type textarea "Tehdään ensin kiinteistöhierarkian automaattinen päivitys ja käytetään samaa me…"
type textarea "x"
type textarea "Tehdään ensin kiinteistöhierarkian automaattinen päivitys ja käytetään samaa me…"
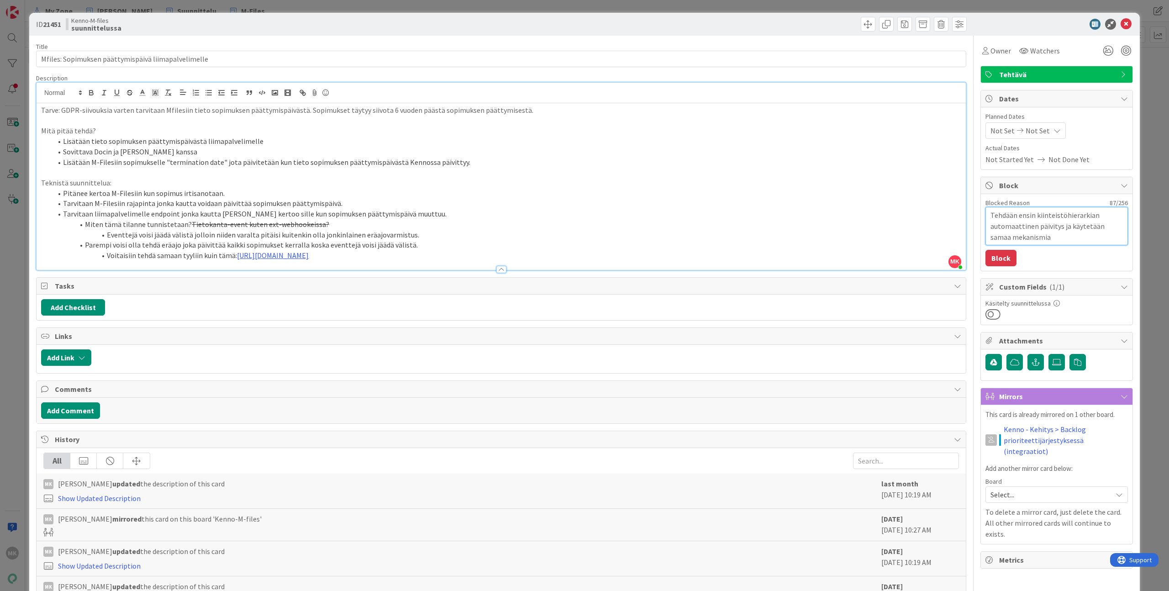
type textarea "x"
type textarea "Tehdään ensin kiinteistöhierarkian automaattinen päivitys ja käytetään samaa me…"
type textarea "x"
type textarea "Tehdään ensin kiinteistöhierarkian automaattinen päivitys ja käytetään samaa me…"
type textarea "x"
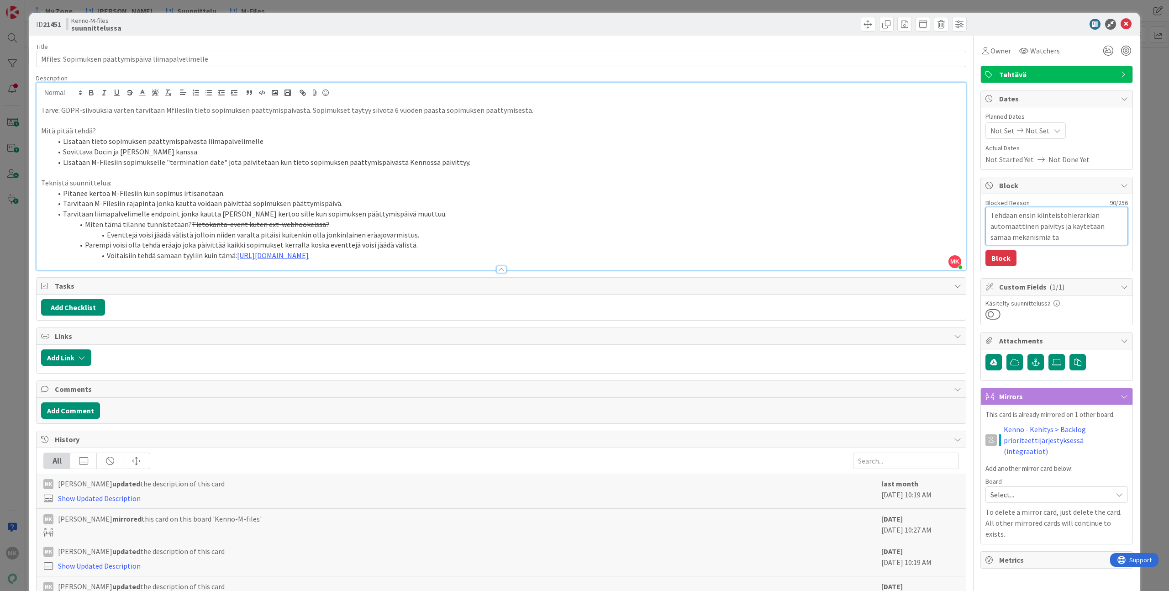
type textarea "Tehdään ensin kiinteistöhierarkian automaattinen päivitys ja käytetään samaa me…"
type textarea "x"
type textarea "Tehdään ensin kiinteistöhierarkian automaattinen päivitys ja käytetään samaa me…"
type textarea "x"
type textarea "Tehdään ensin kiinteistöhierarkian automaattinen päivitys ja käytetään samaa me…"
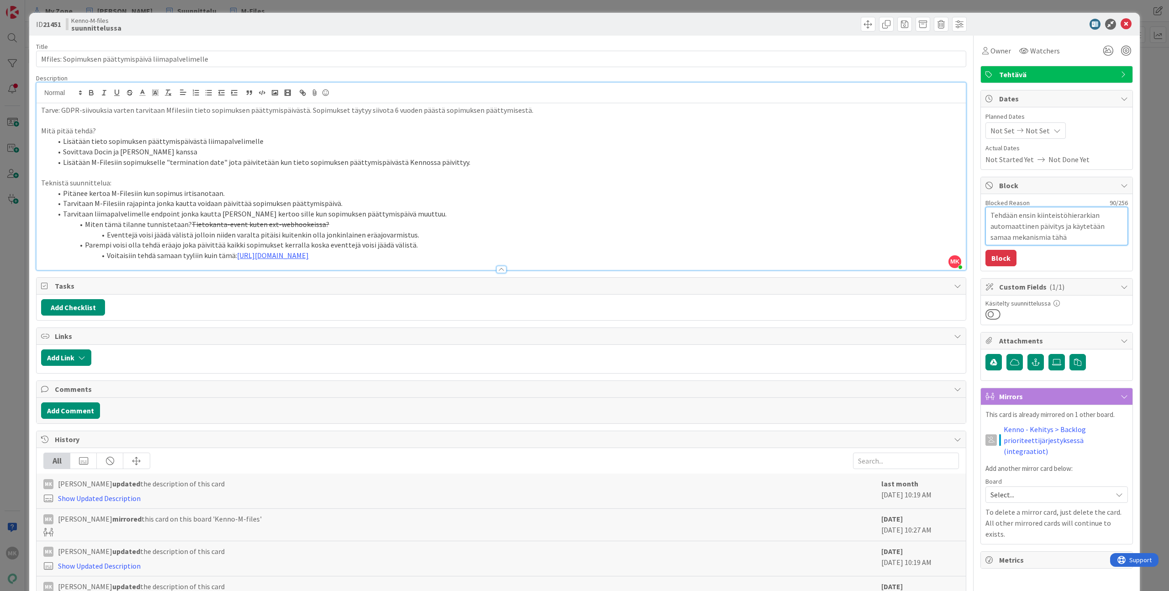
type textarea "x"
type textarea "Tehdään ensin kiinteistöhierarkian automaattinen päivitys ja käytetään samaa me…"
click at [1004, 254] on button "Block" at bounding box center [1000, 258] width 31 height 16
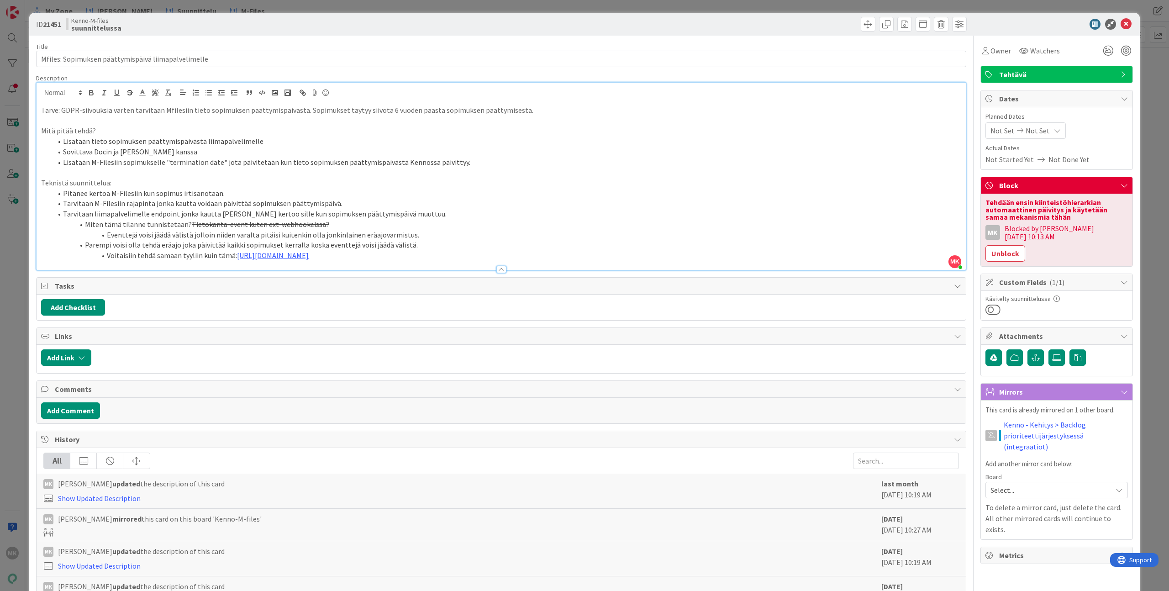
click at [204, 4] on div "ID 21451 Kenno-M-files suunnittelussa Title 51 / 128 Mfiles: Sopimuksen päättym…" at bounding box center [584, 295] width 1169 height 591
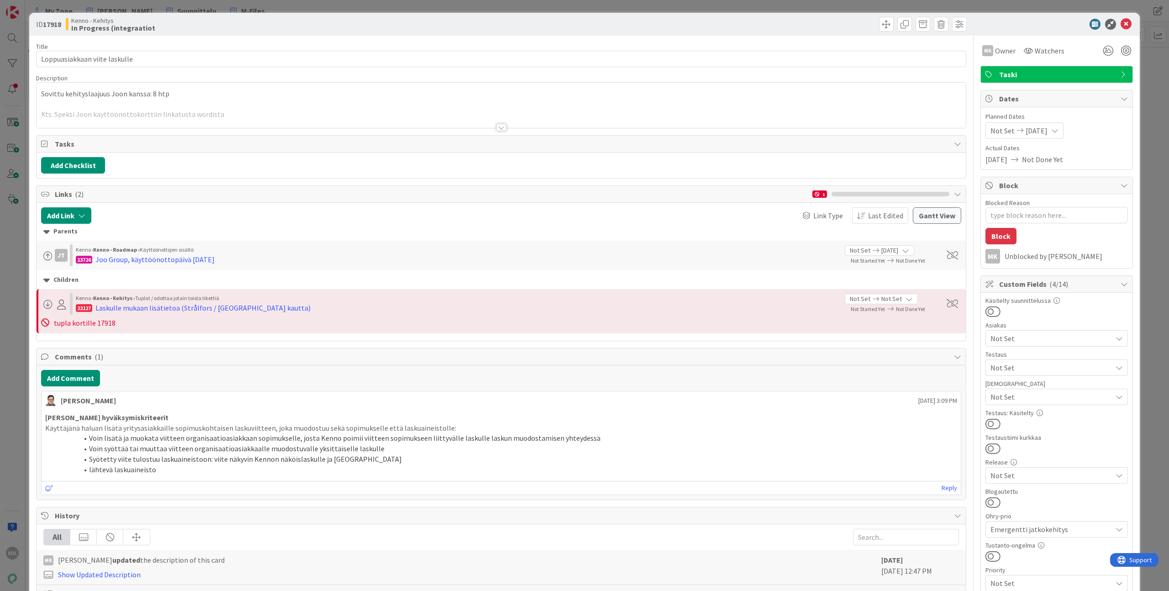
click at [233, 122] on div at bounding box center [501, 116] width 929 height 23
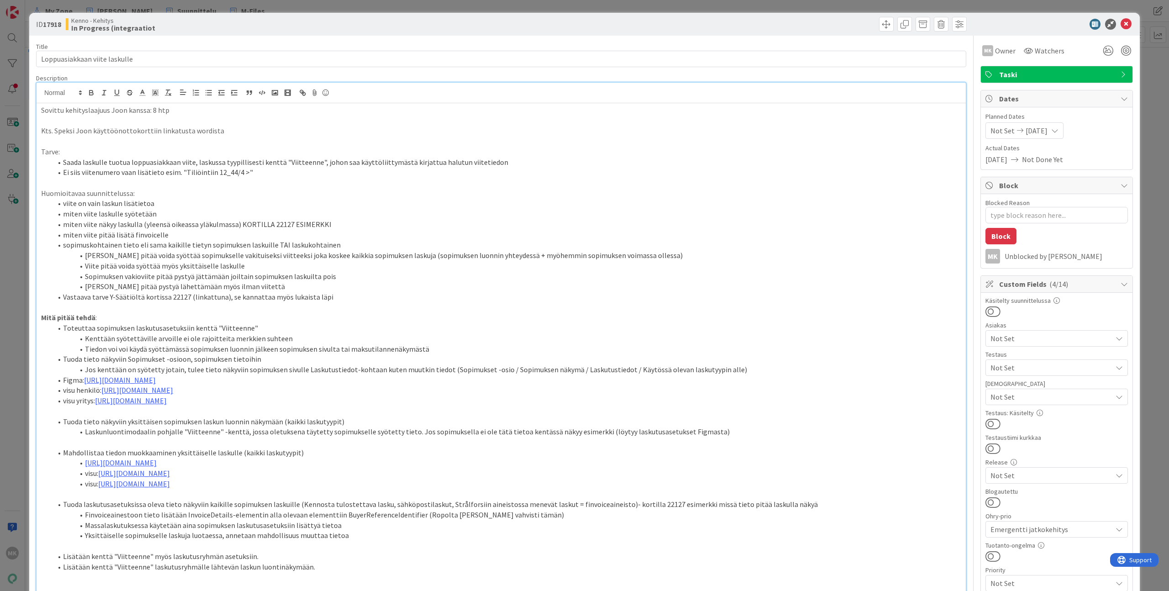
scroll to position [147, 0]
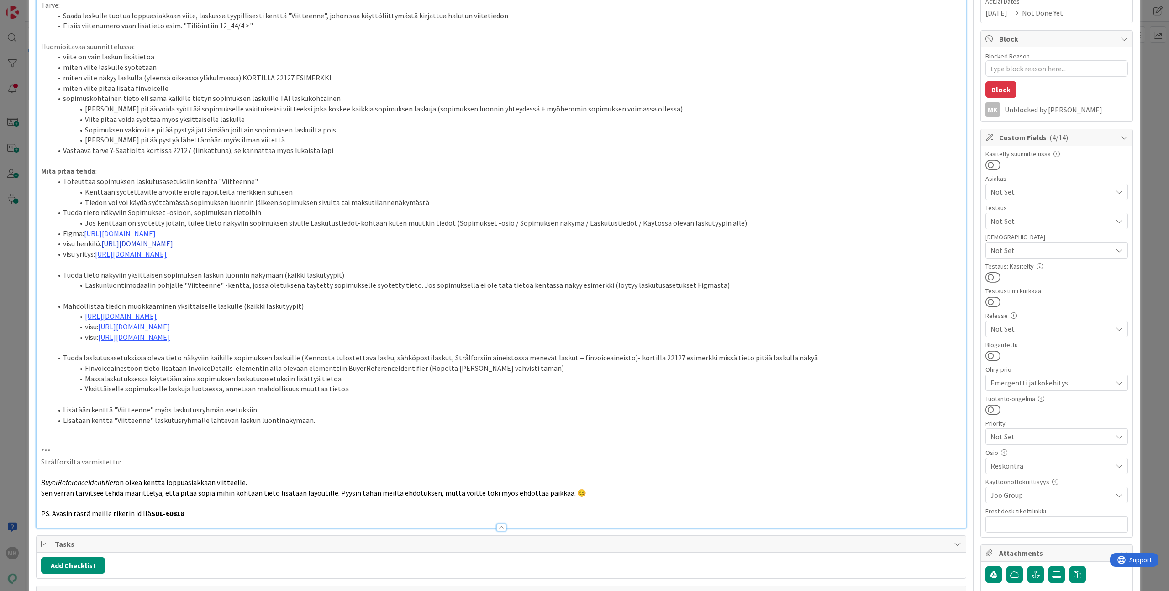
click at [173, 245] on link "[URL][DOMAIN_NAME]" at bounding box center [137, 243] width 72 height 9
click at [230, 277] on li "Tuoda tieto näkyviin yksittäisen sopimuksen laskun luonnin näkymään (kaikki las…" at bounding box center [506, 275] width 909 height 10
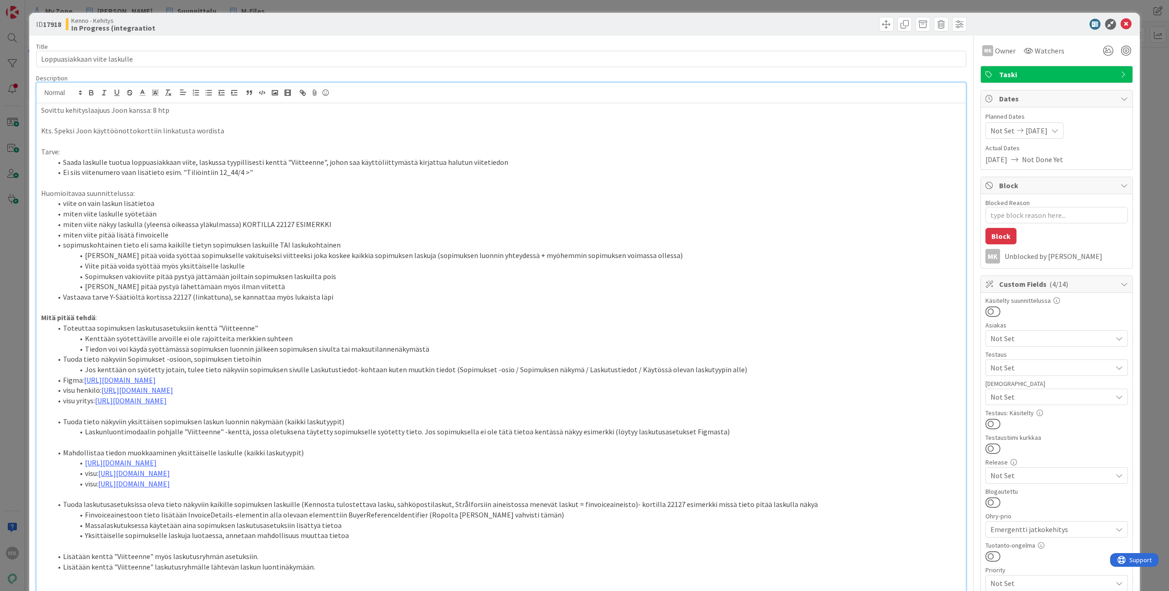
click at [276, 35] on div "ID 17918 Kenno - Kehitys In Progress (integraatiot" at bounding box center [584, 24] width 1110 height 23
